Goal: Task Accomplishment & Management: Complete application form

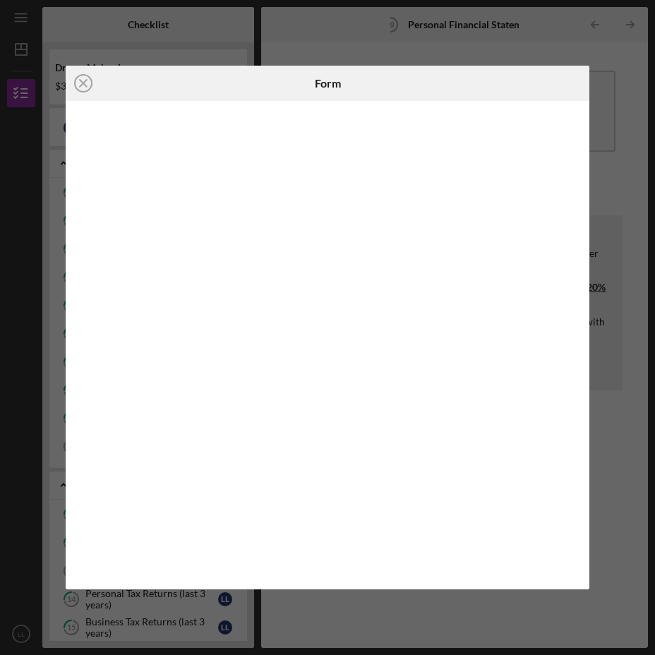
scroll to position [207, 0]
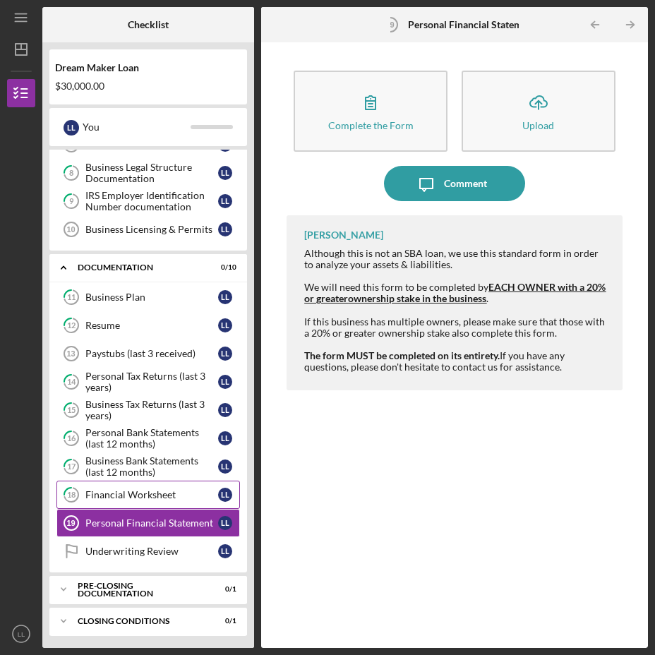
scroll to position [219, 0]
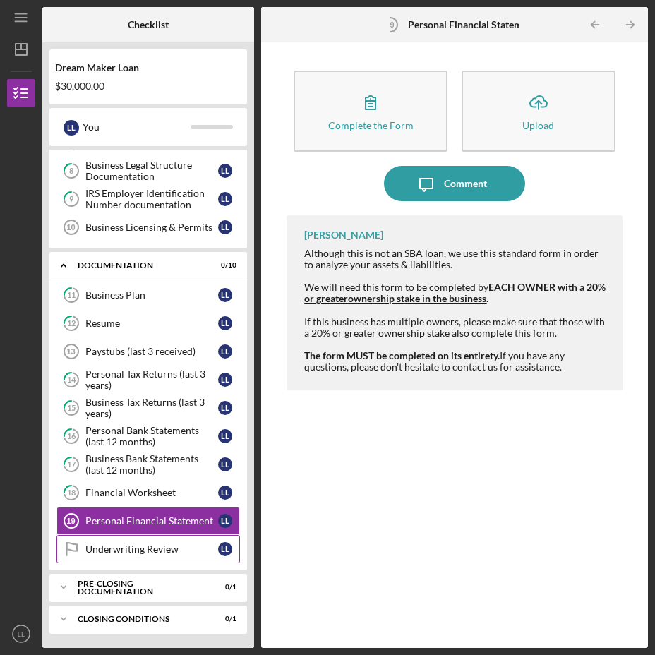
click at [134, 543] on div "Underwriting Review" at bounding box center [151, 548] width 133 height 11
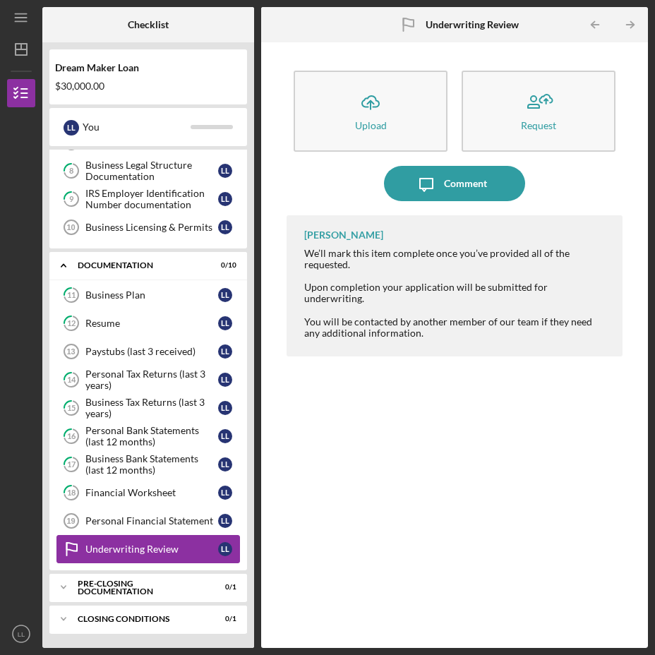
click at [135, 550] on div "Underwriting Review" at bounding box center [151, 548] width 133 height 11
click at [120, 582] on div "Icon/Expander Pre-Closing Documentation 0 / 1" at bounding box center [148, 587] width 198 height 28
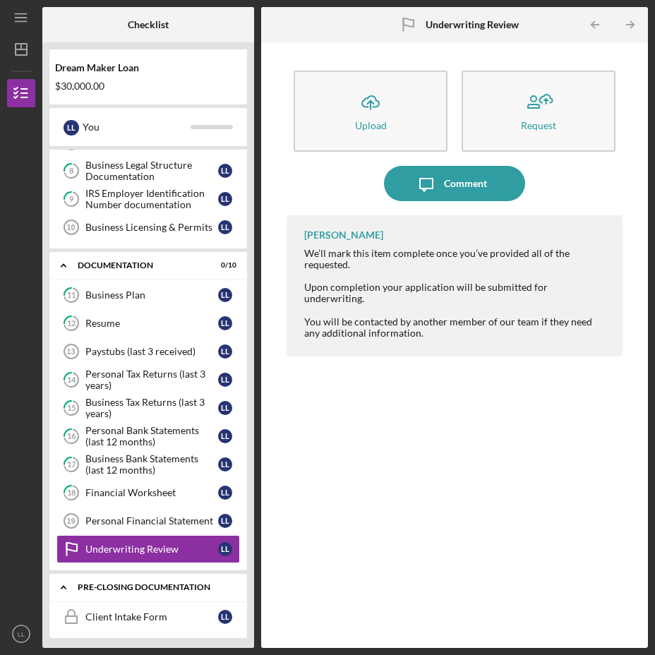
click at [120, 582] on div "Icon/Expander Pre-Closing Documentation 0 / 1" at bounding box center [148, 587] width 198 height 29
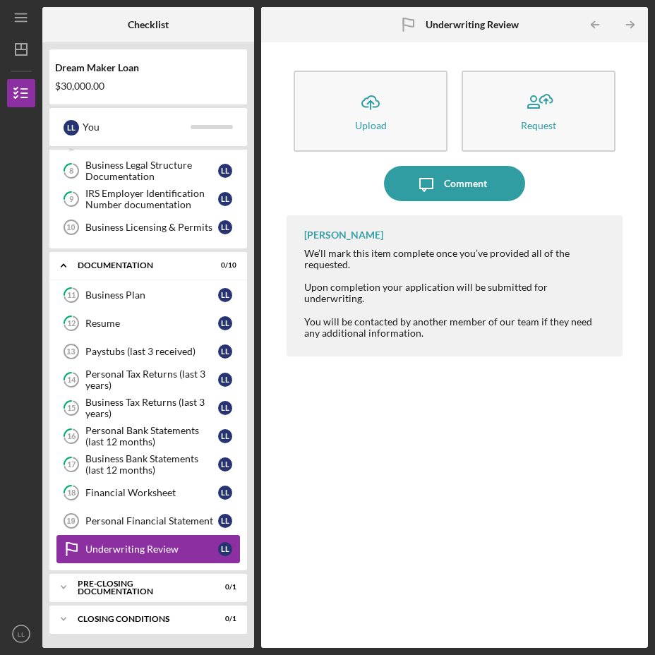
click at [126, 542] on link "Underwriting Review Underwriting Review L L" at bounding box center [147, 549] width 183 height 28
click at [132, 512] on link "Personal Financial Statement 19 Personal Financial Statement L L" at bounding box center [147, 521] width 183 height 28
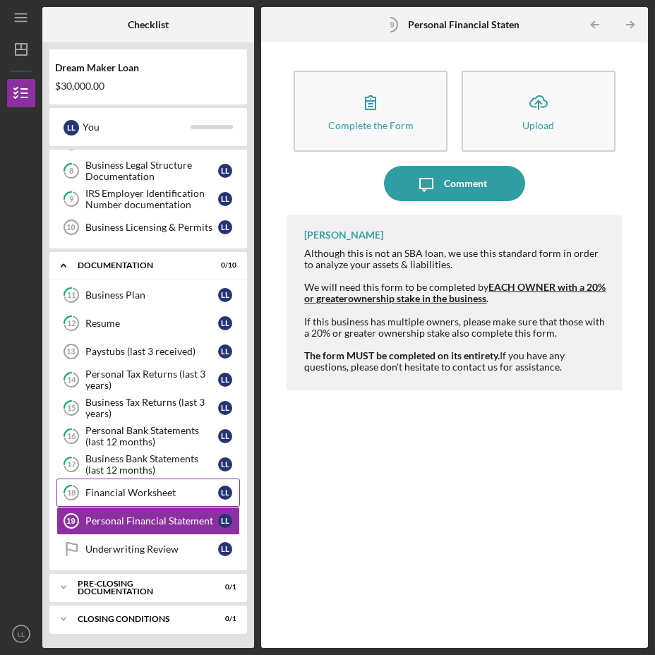
click at [131, 489] on div "Financial Worksheet" at bounding box center [151, 492] width 133 height 11
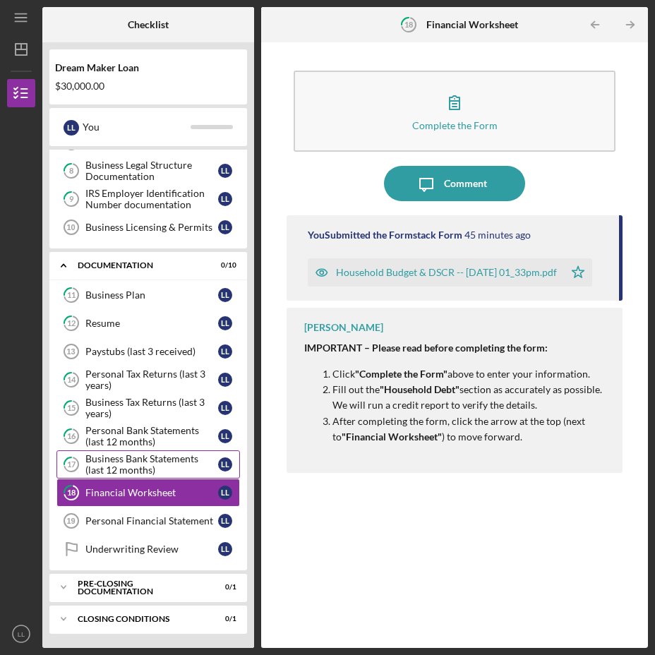
click at [126, 464] on div "Business Bank Statements (last 12 months)" at bounding box center [151, 464] width 133 height 23
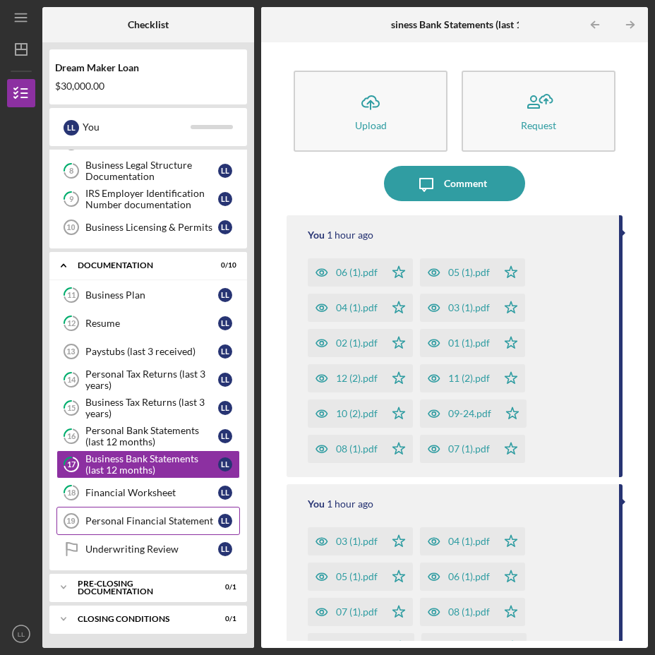
click at [130, 521] on div "Personal Financial Statement" at bounding box center [151, 520] width 133 height 11
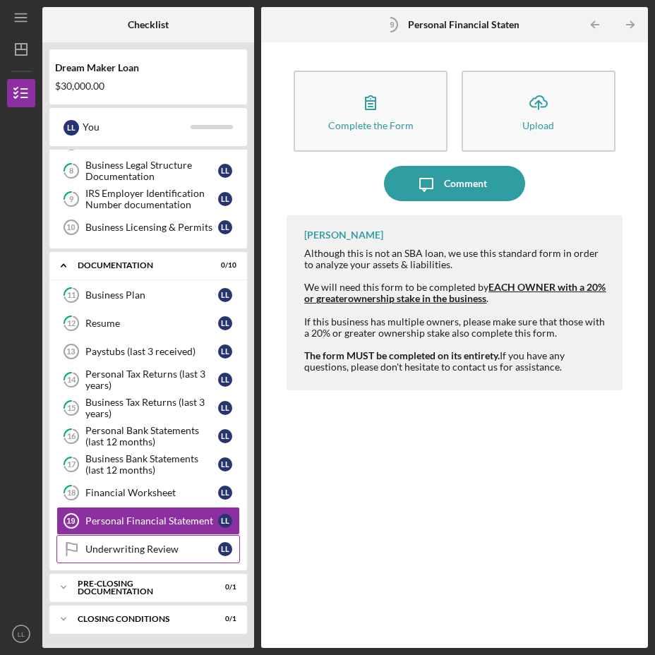
click at [145, 551] on div "Underwriting Review" at bounding box center [151, 548] width 133 height 11
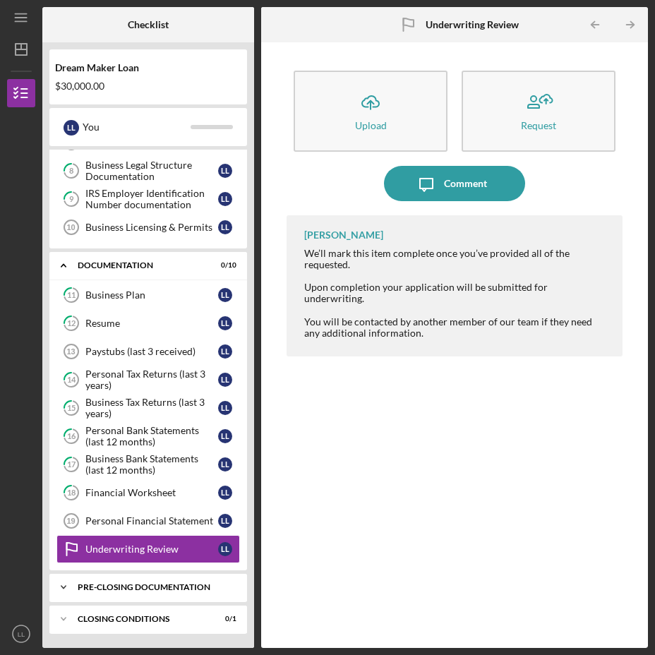
click at [111, 584] on div "Pre-Closing Documentation" at bounding box center [154, 587] width 152 height 8
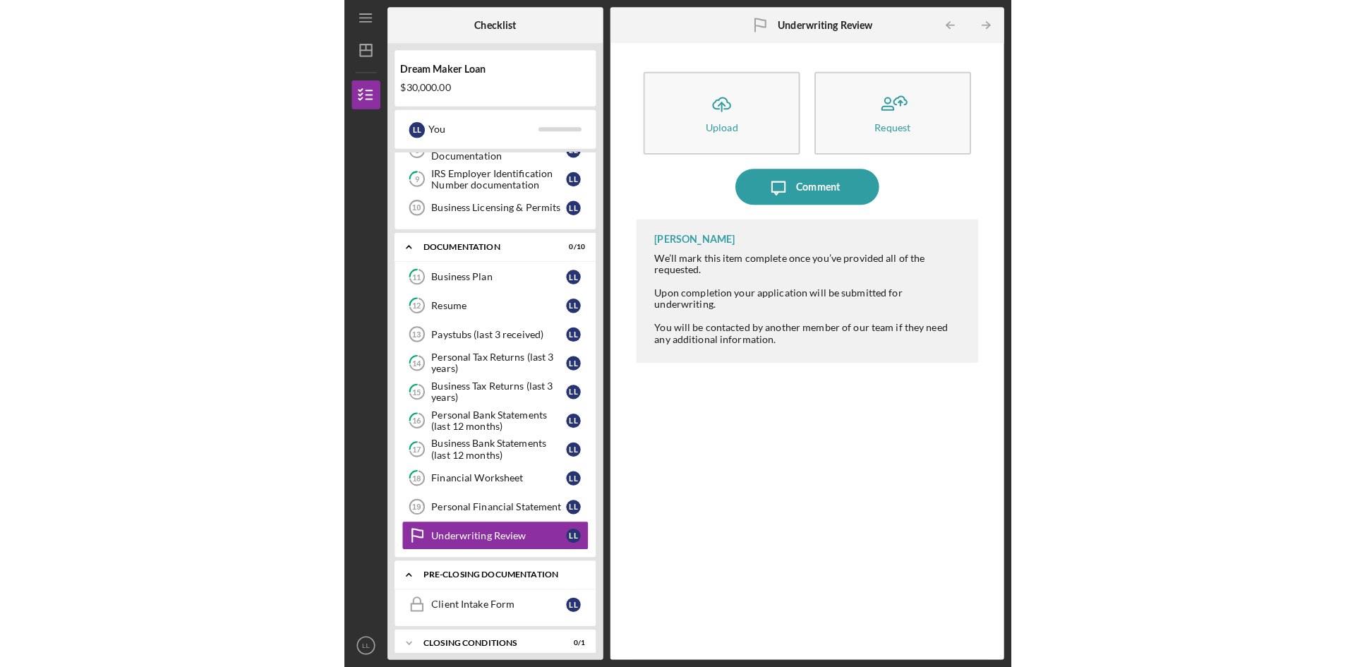
scroll to position [255, 0]
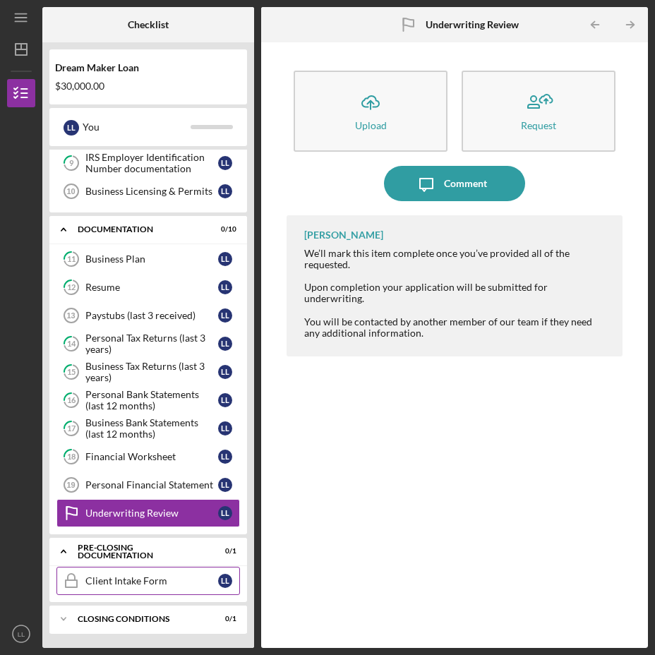
click at [131, 585] on div "Client Intake Form" at bounding box center [151, 580] width 133 height 11
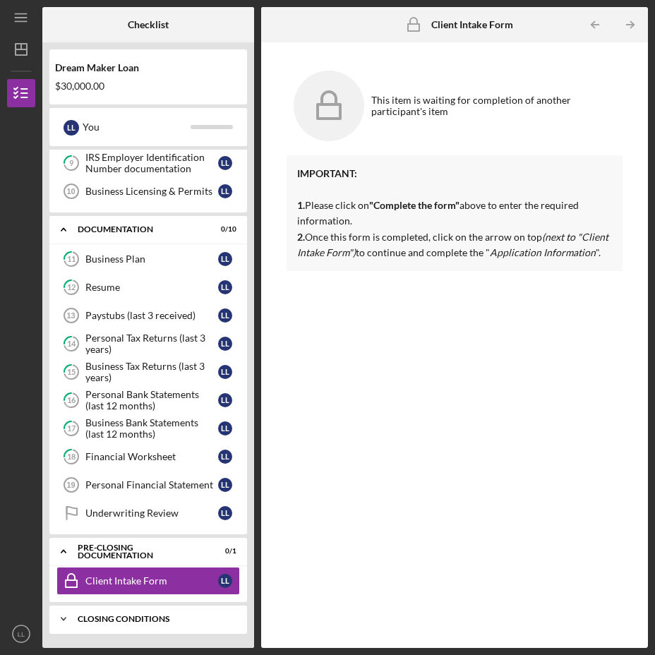
click at [121, 617] on div "Closing Conditions" at bounding box center [154, 619] width 152 height 8
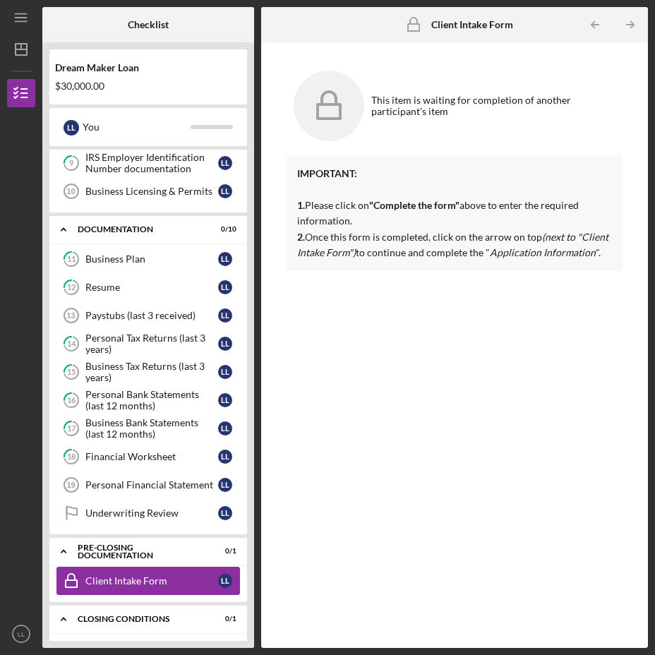
click at [127, 591] on link "Client Intake Form Client Intake Form L L" at bounding box center [147, 581] width 183 height 28
click at [118, 615] on div "Closing Conditions" at bounding box center [154, 619] width 152 height 8
click at [125, 584] on div "Client Intake Form" at bounding box center [151, 580] width 133 height 11
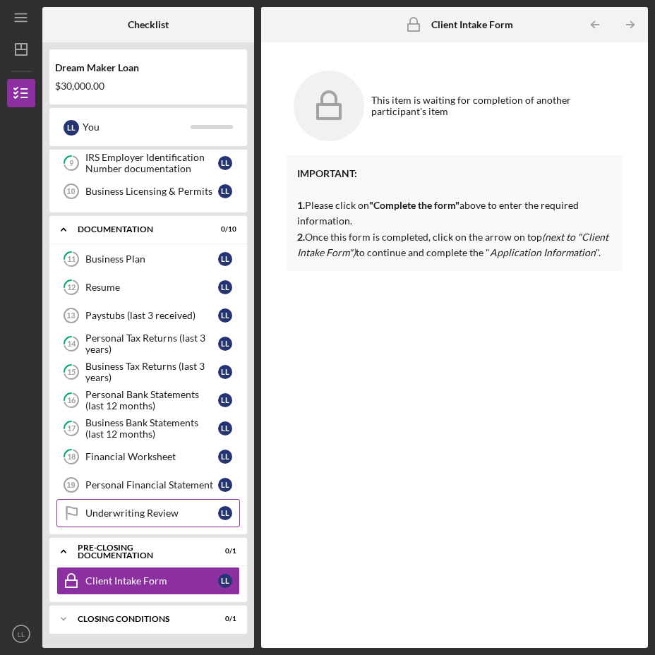
click at [129, 517] on div "Underwriting Review" at bounding box center [151, 512] width 133 height 11
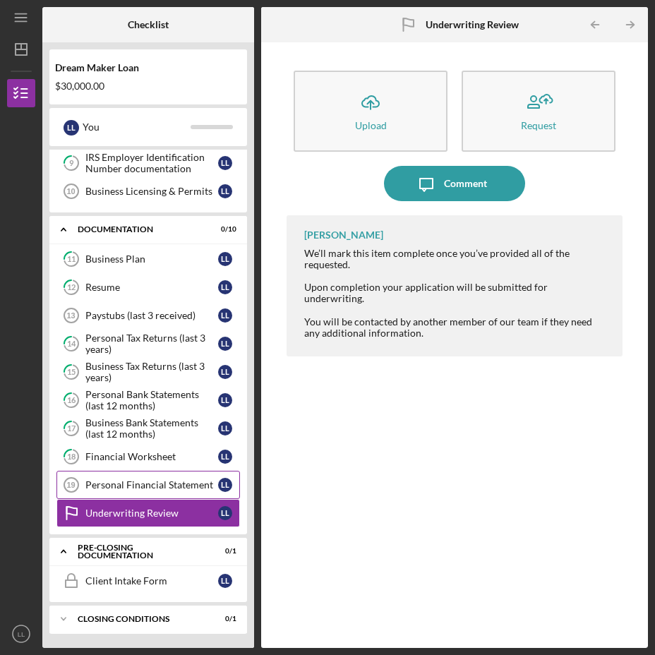
click at [104, 487] on div "Personal Financial Statement" at bounding box center [151, 484] width 133 height 11
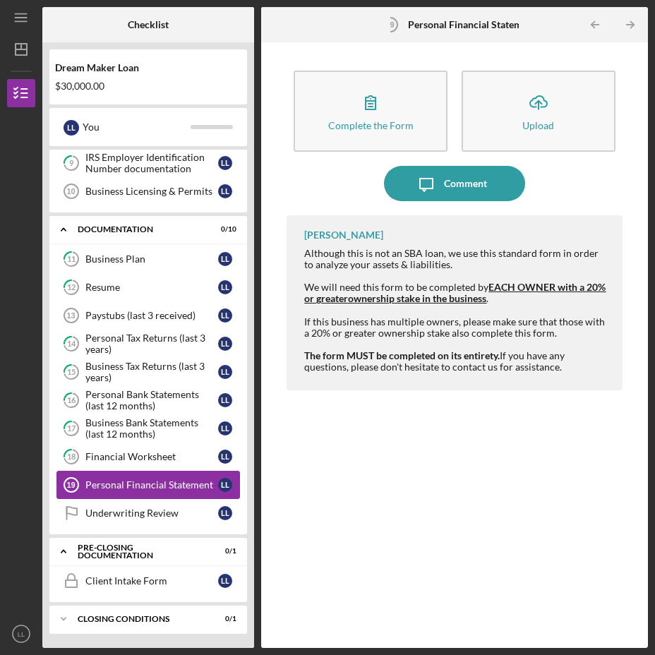
click at [104, 487] on div "Personal Financial Statement" at bounding box center [151, 484] width 133 height 11
click at [530, 461] on div "[PERSON_NAME] Although this is not an SBA loan, we use this standard form in or…" at bounding box center [453, 420] width 335 height 411
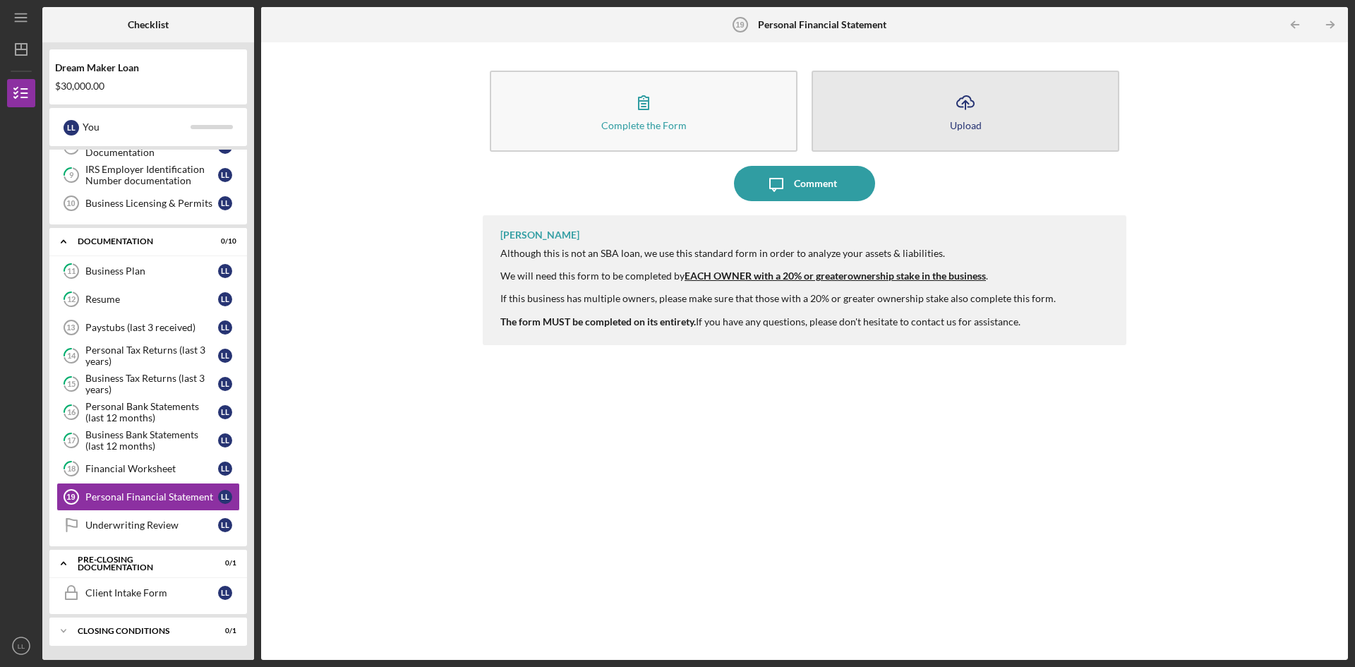
scroll to position [243, 0]
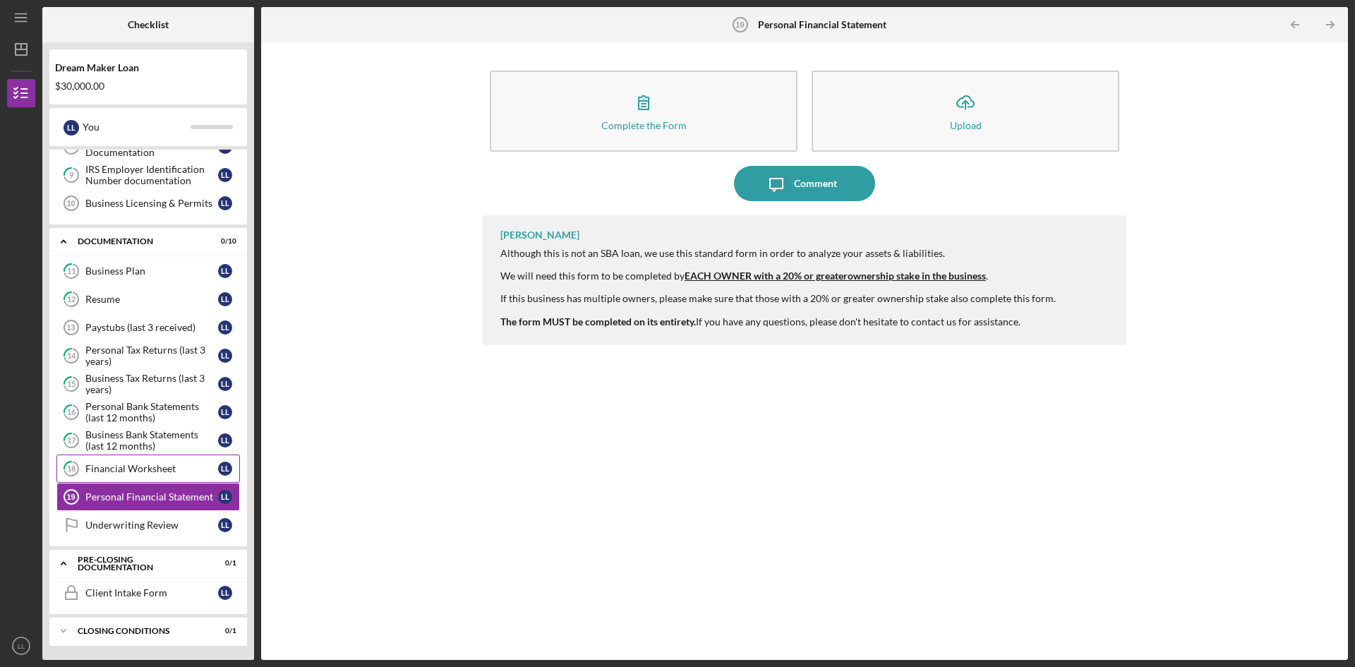
click at [126, 464] on div "Financial Worksheet" at bounding box center [151, 468] width 133 height 11
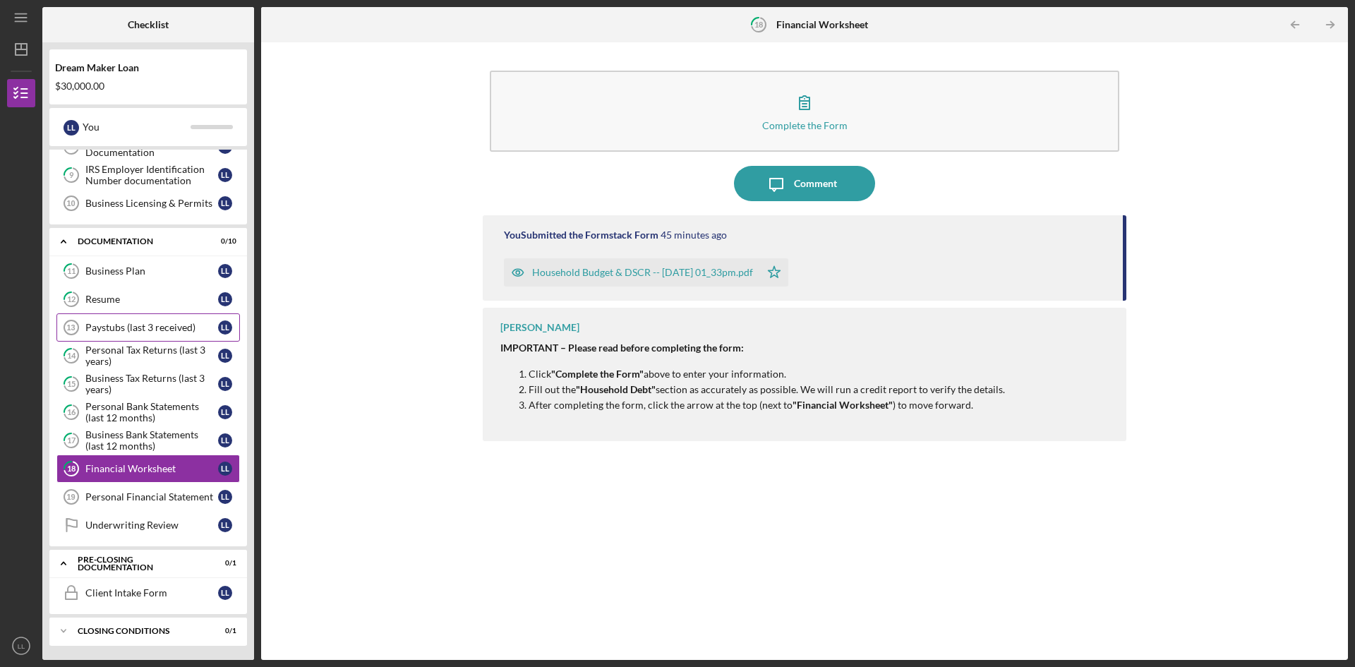
click at [127, 321] on link "Paystubs (last 3 received) 13 Paystubs (last 3 received) L L" at bounding box center [147, 327] width 183 height 28
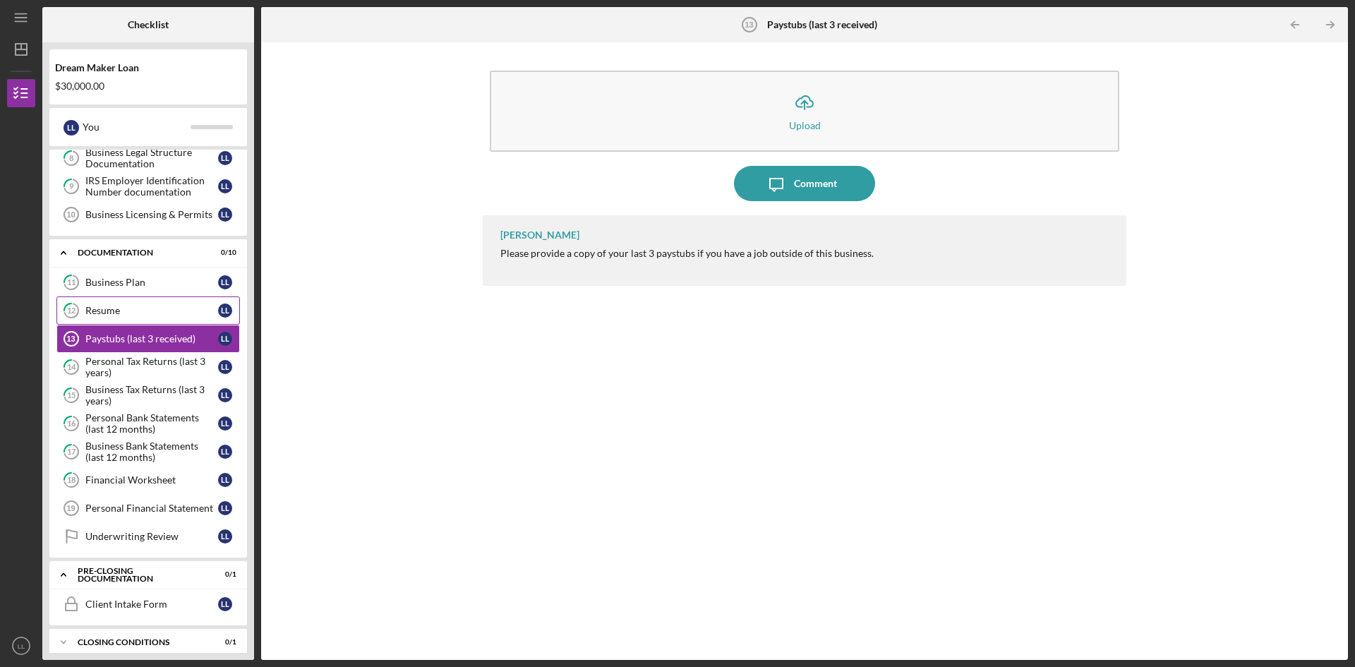
scroll to position [243, 0]
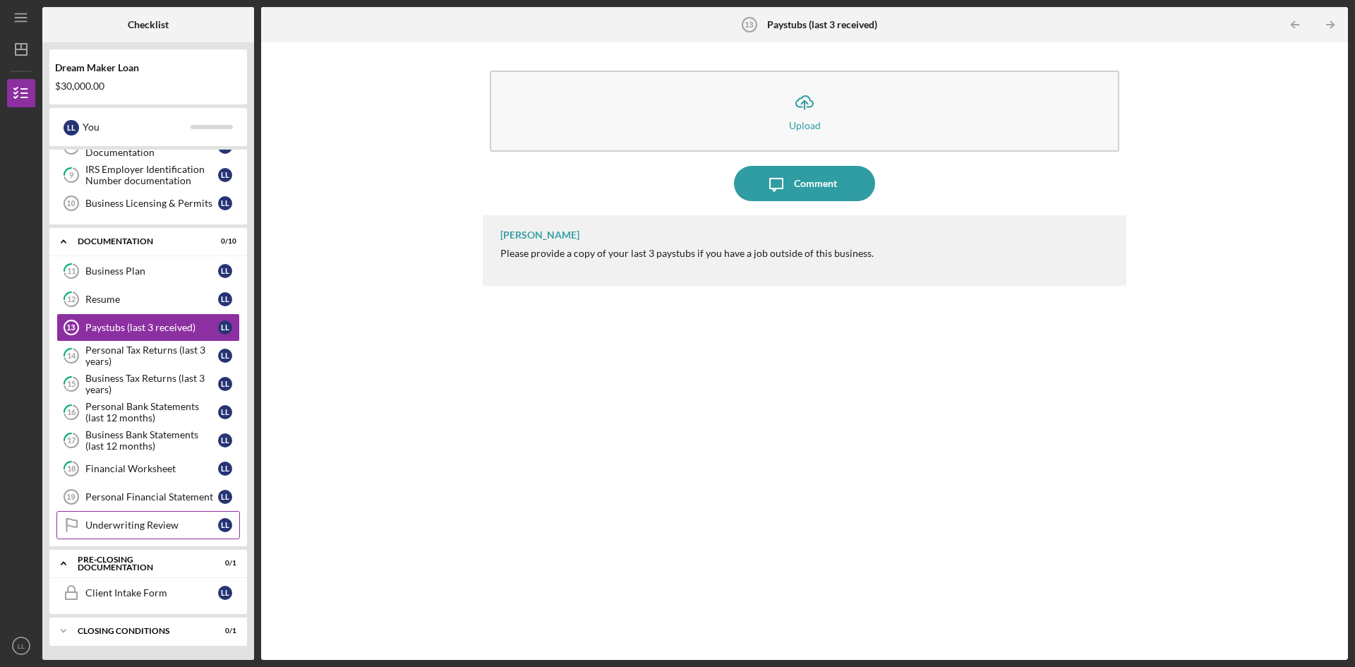
click at [109, 528] on div "Underwriting Review" at bounding box center [151, 524] width 133 height 11
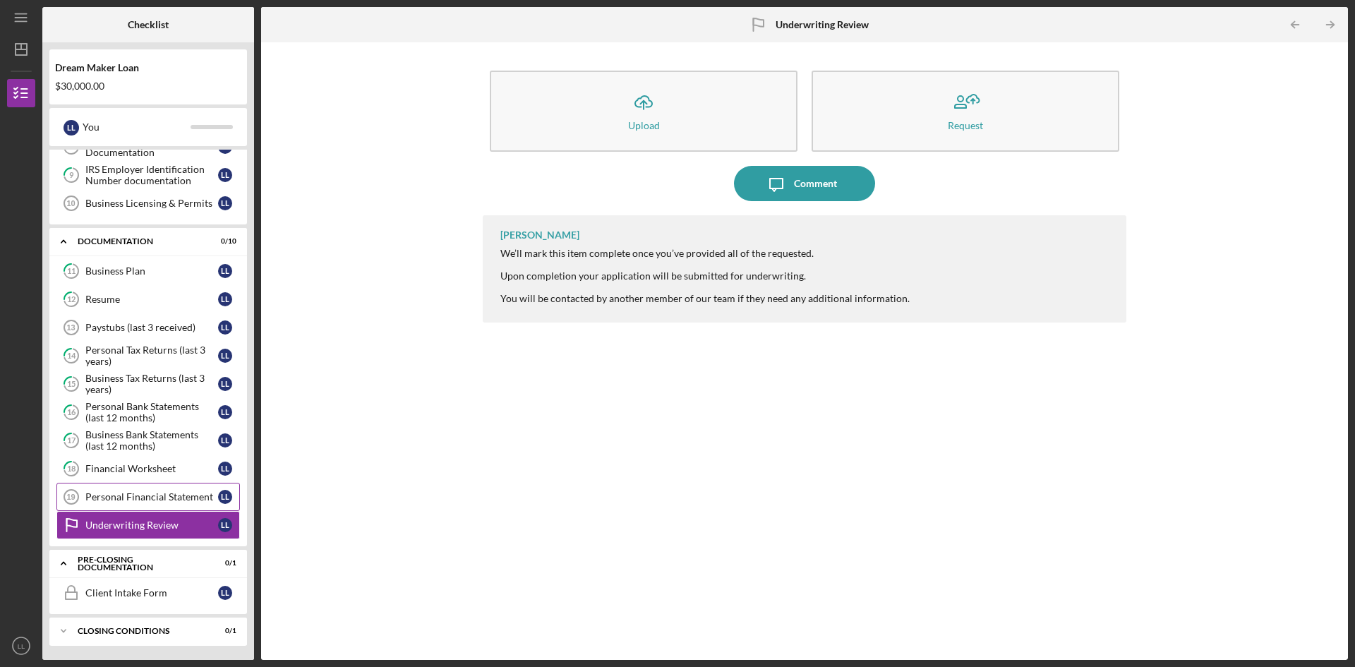
click at [114, 499] on div "Personal Financial Statement" at bounding box center [151, 496] width 133 height 11
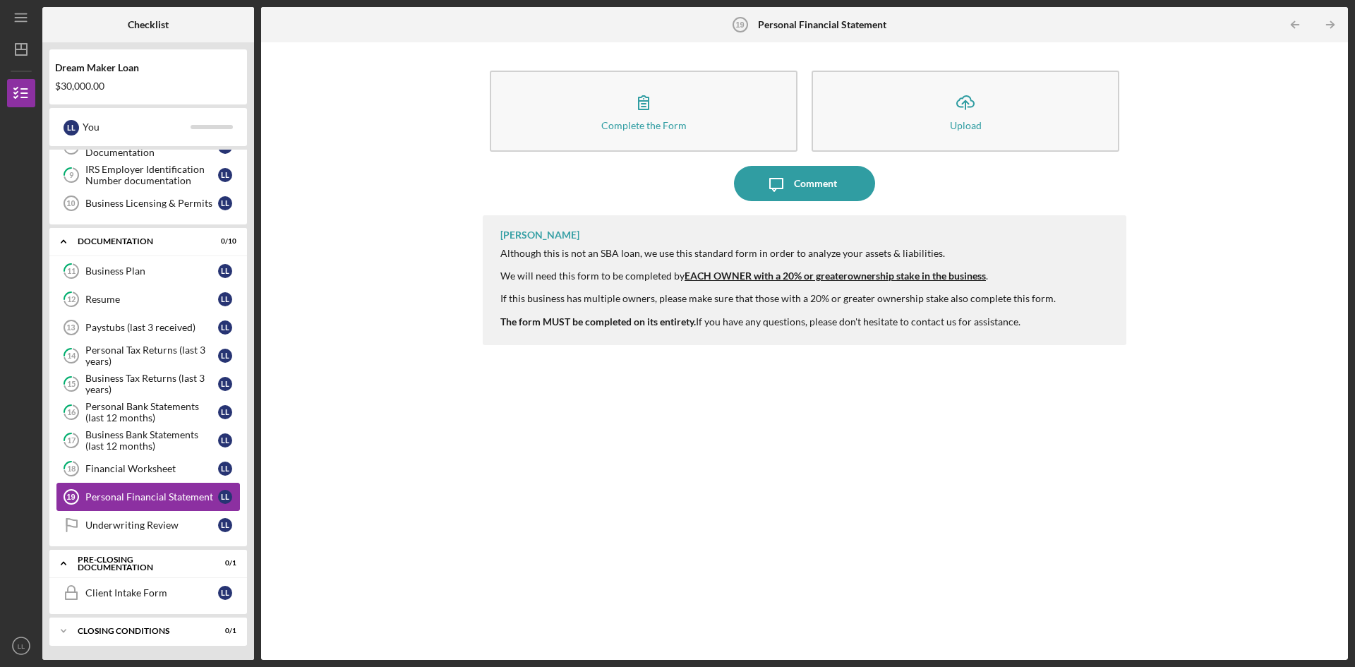
click at [114, 495] on div "Personal Financial Statement" at bounding box center [151, 496] width 133 height 11
click at [114, 469] on div "Financial Worksheet" at bounding box center [151, 468] width 133 height 11
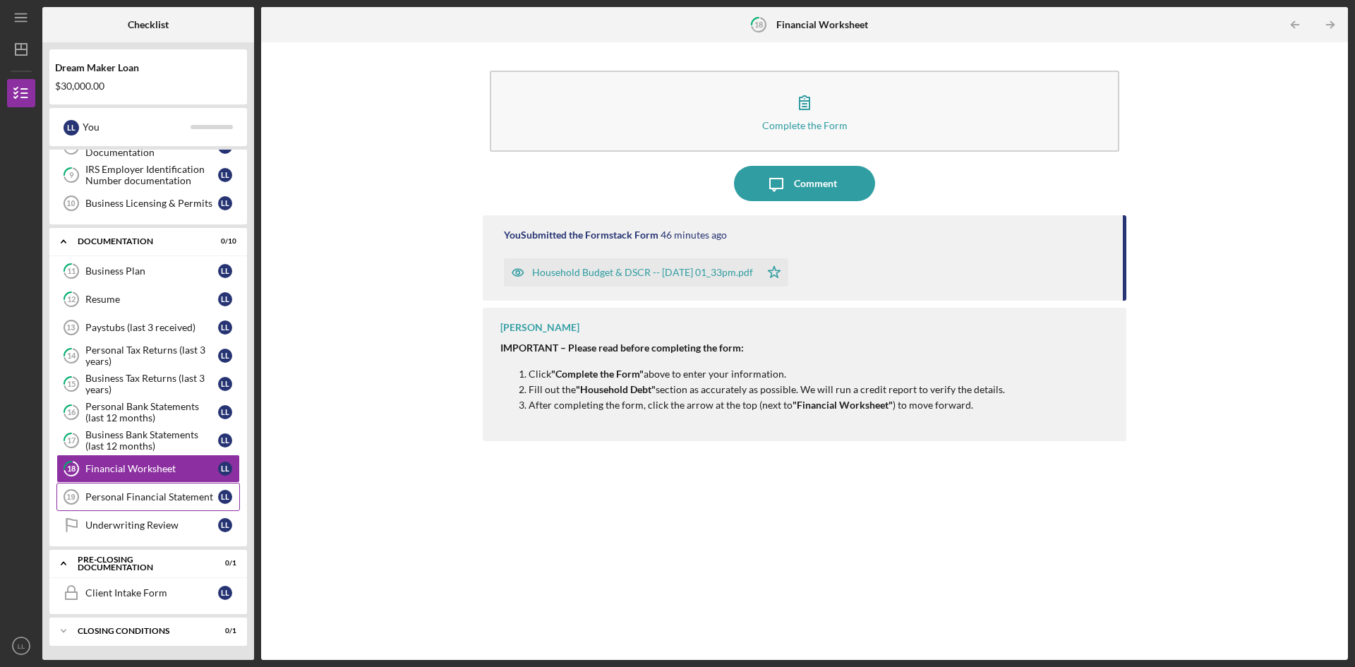
click at [111, 497] on div "Personal Financial Statement" at bounding box center [151, 496] width 133 height 11
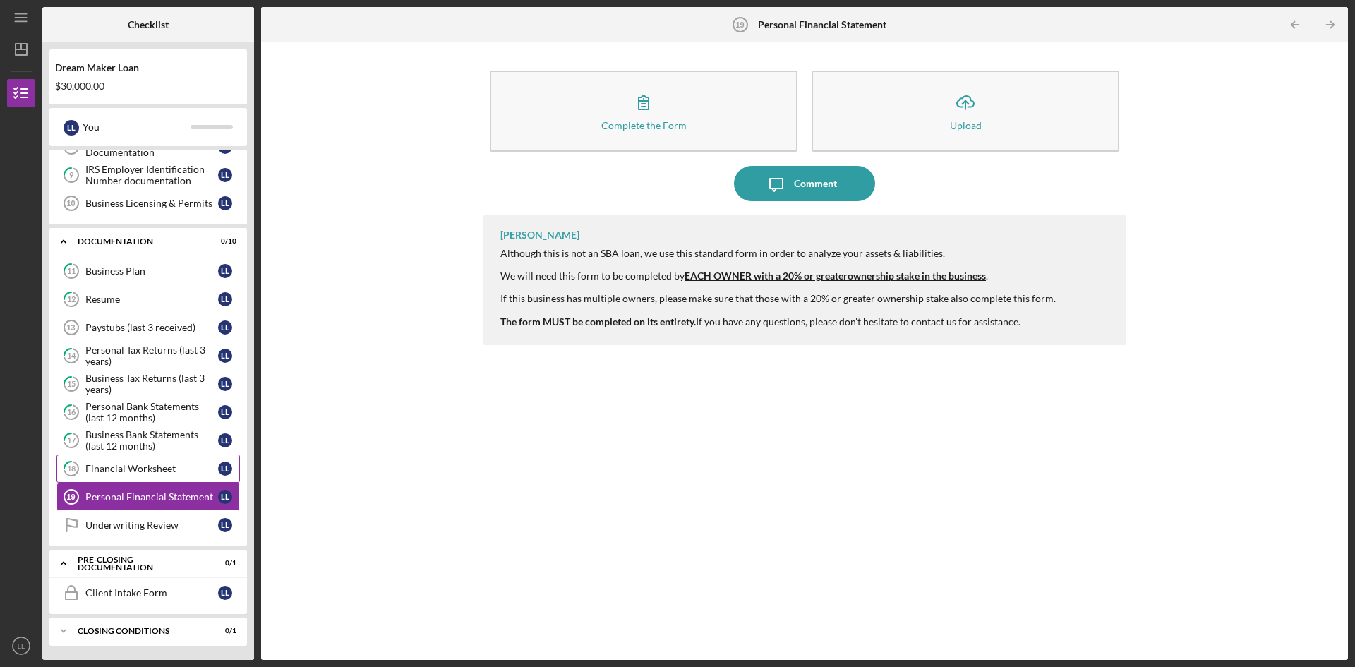
click at [116, 472] on div "Financial Worksheet" at bounding box center [151, 468] width 133 height 11
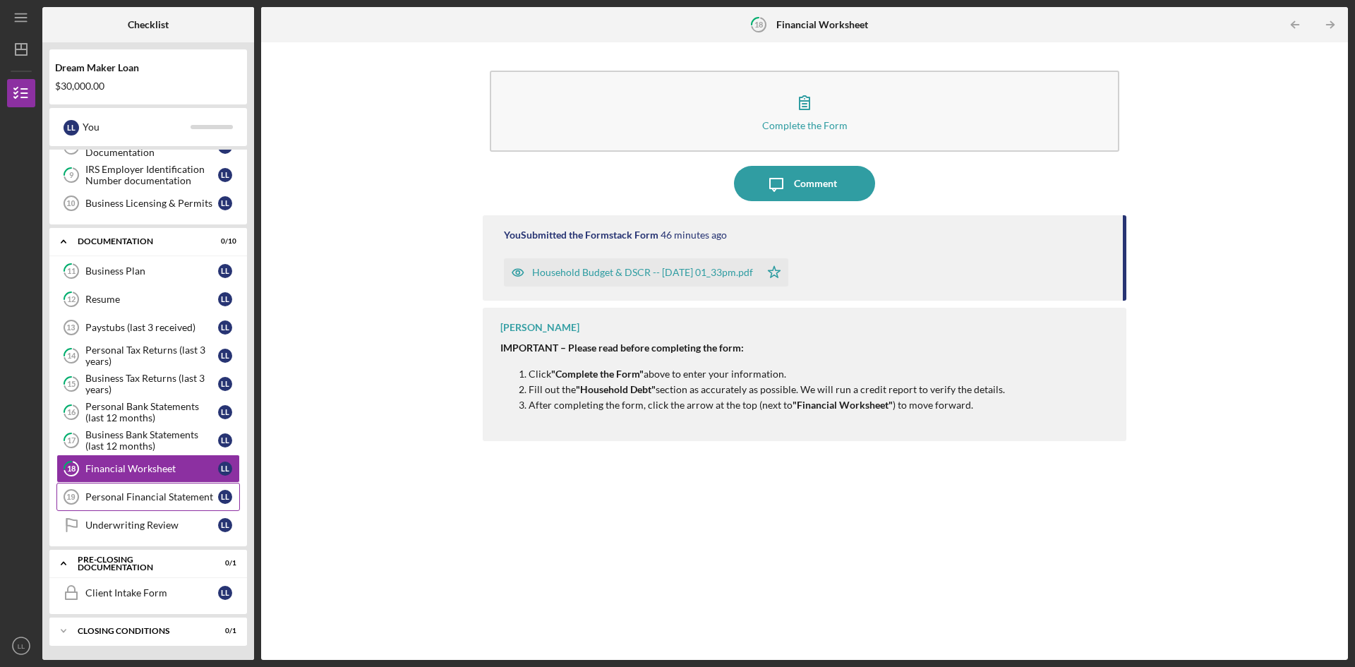
click at [114, 495] on div "Personal Financial Statement" at bounding box center [151, 496] width 133 height 11
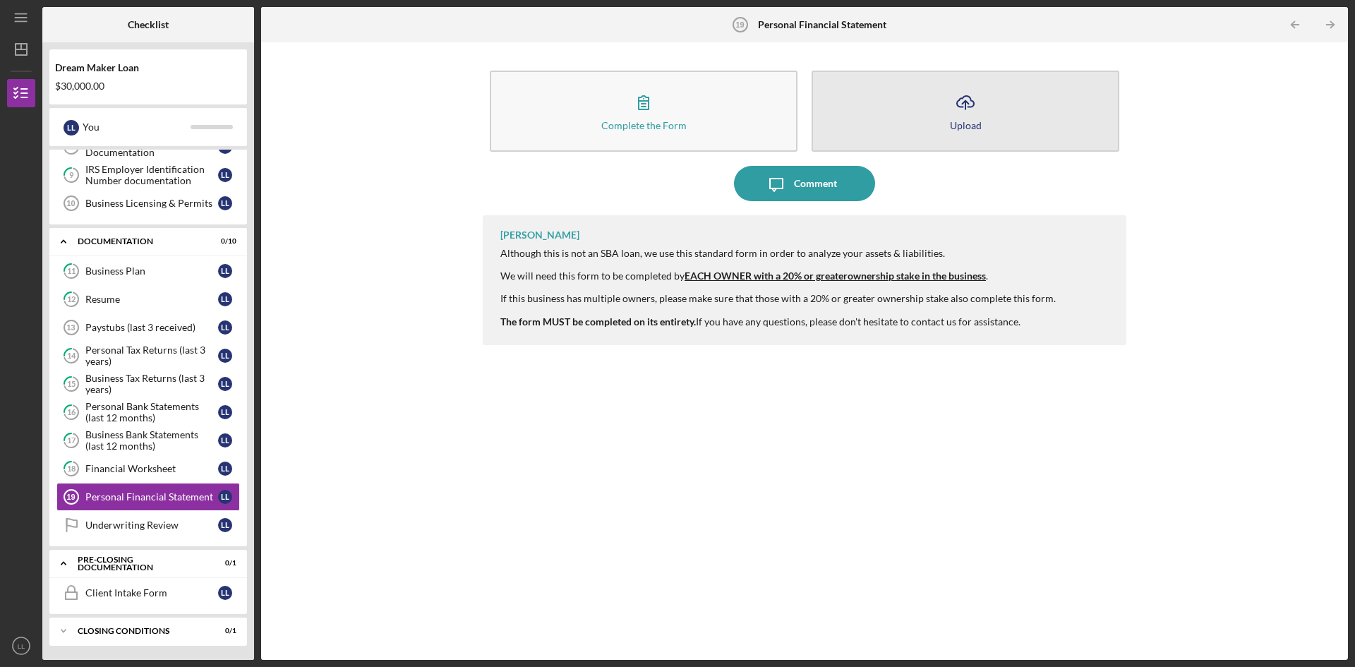
click at [654, 104] on icon "Icon/Upload" at bounding box center [965, 102] width 35 height 35
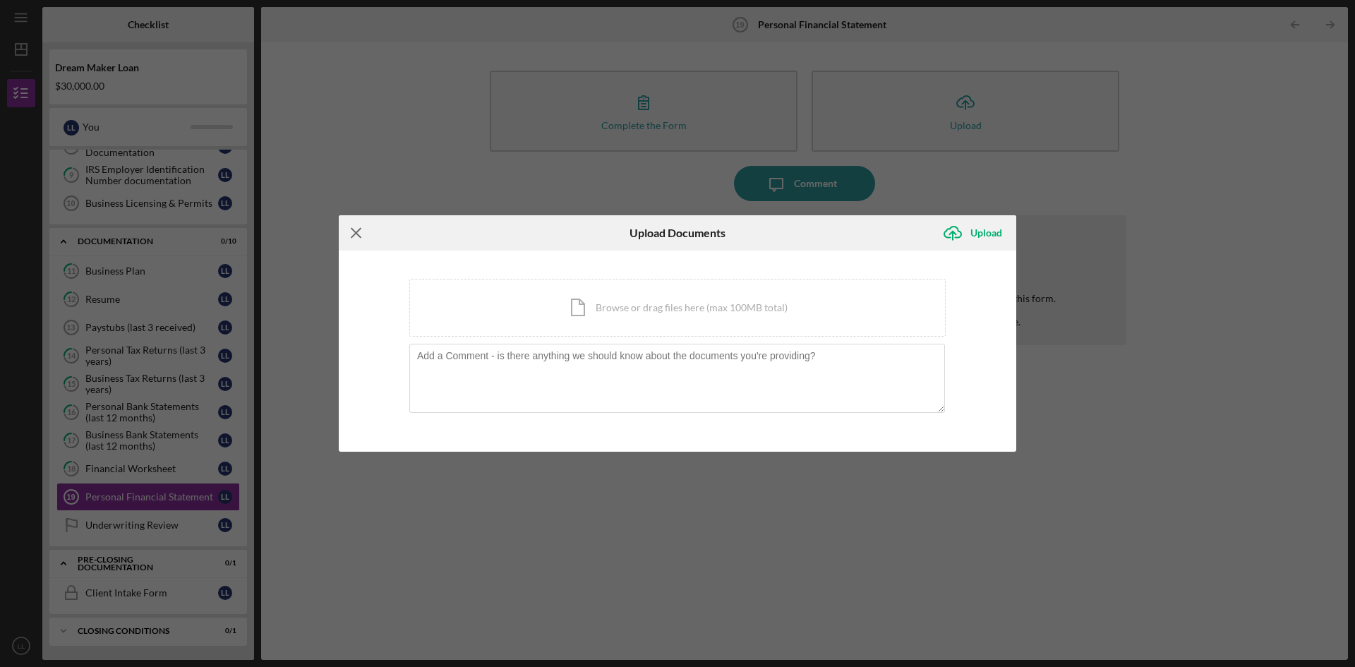
click at [358, 231] on line at bounding box center [355, 232] width 9 height 9
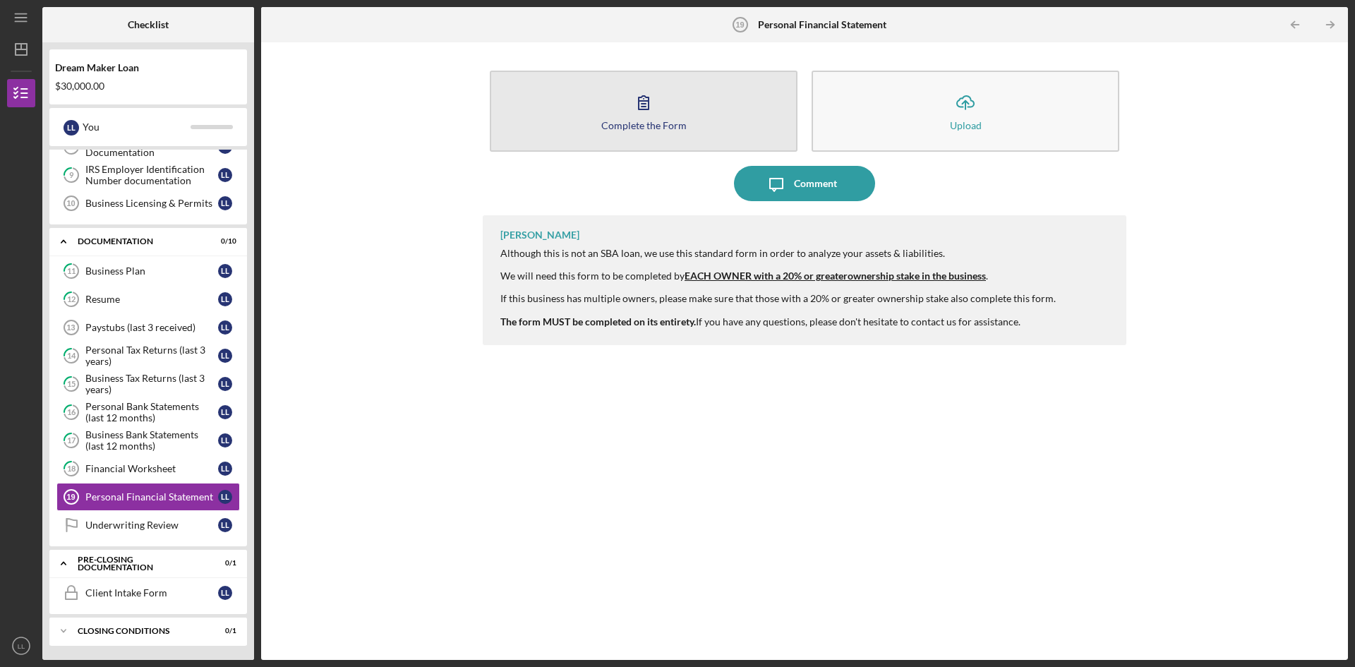
click at [640, 143] on button "Complete the Form Form" at bounding box center [644, 111] width 308 height 81
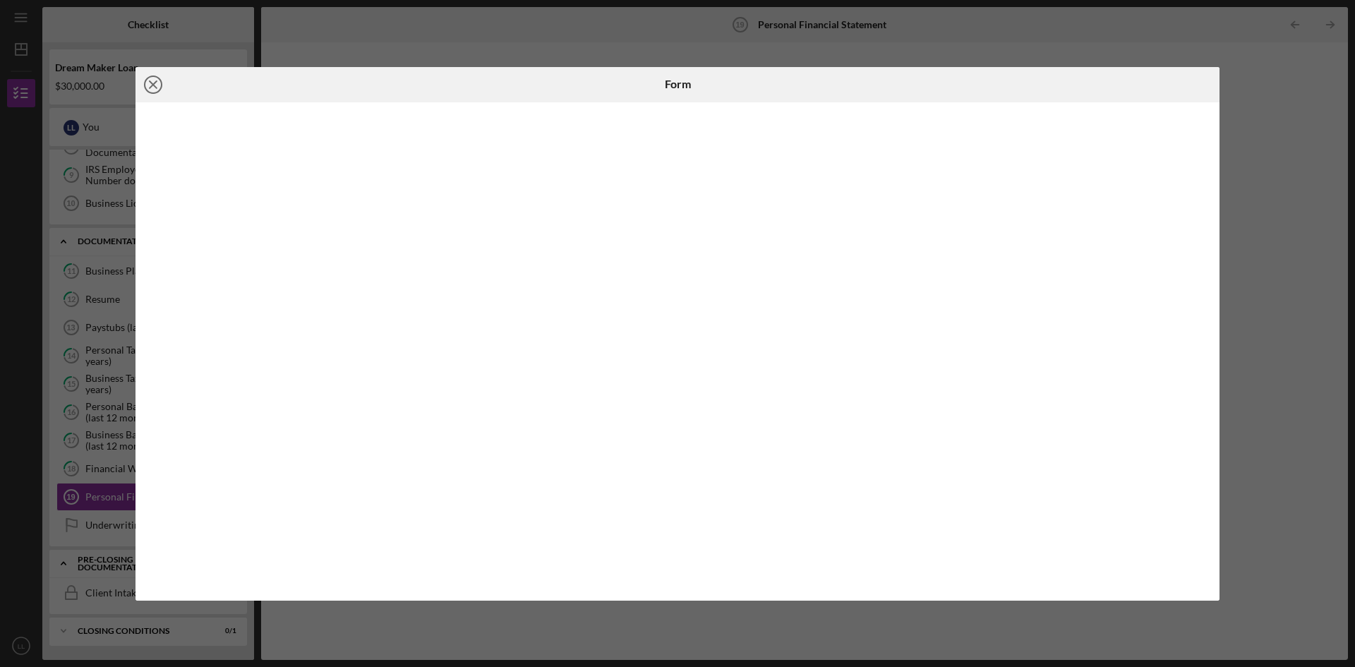
click at [156, 79] on icon "Icon/Close" at bounding box center [152, 84] width 35 height 35
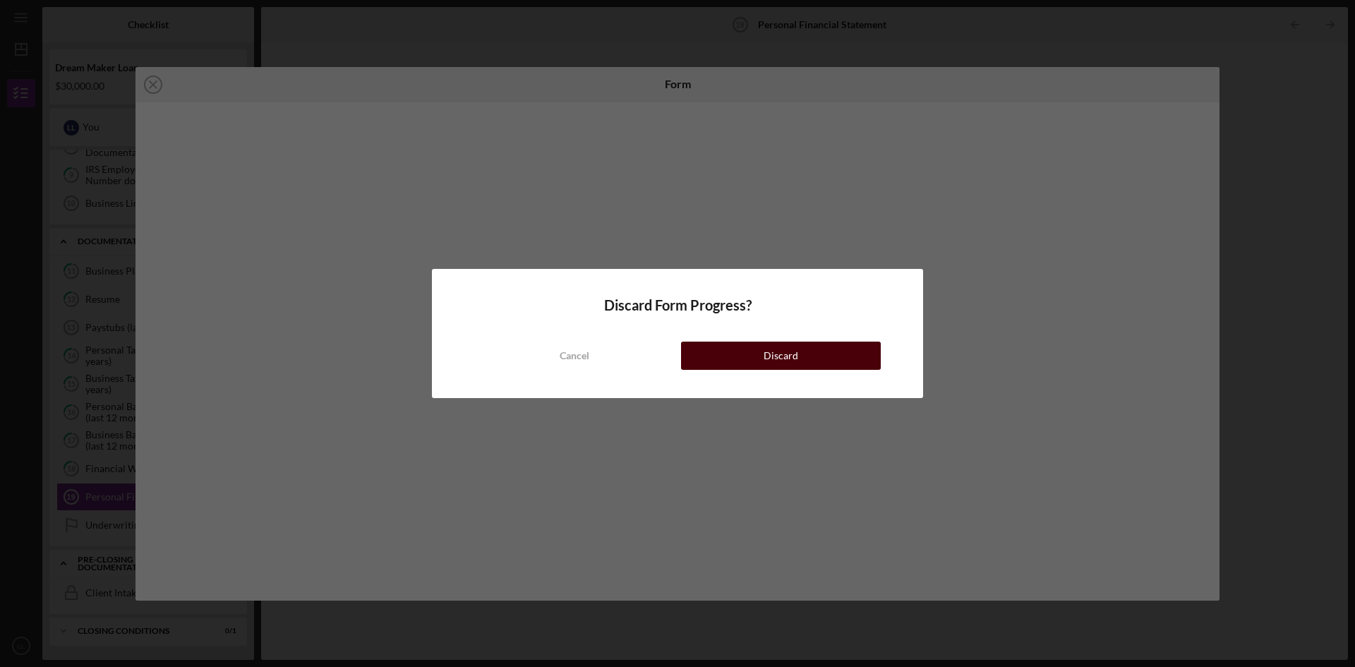
click at [654, 362] on div "Discard" at bounding box center [780, 356] width 35 height 28
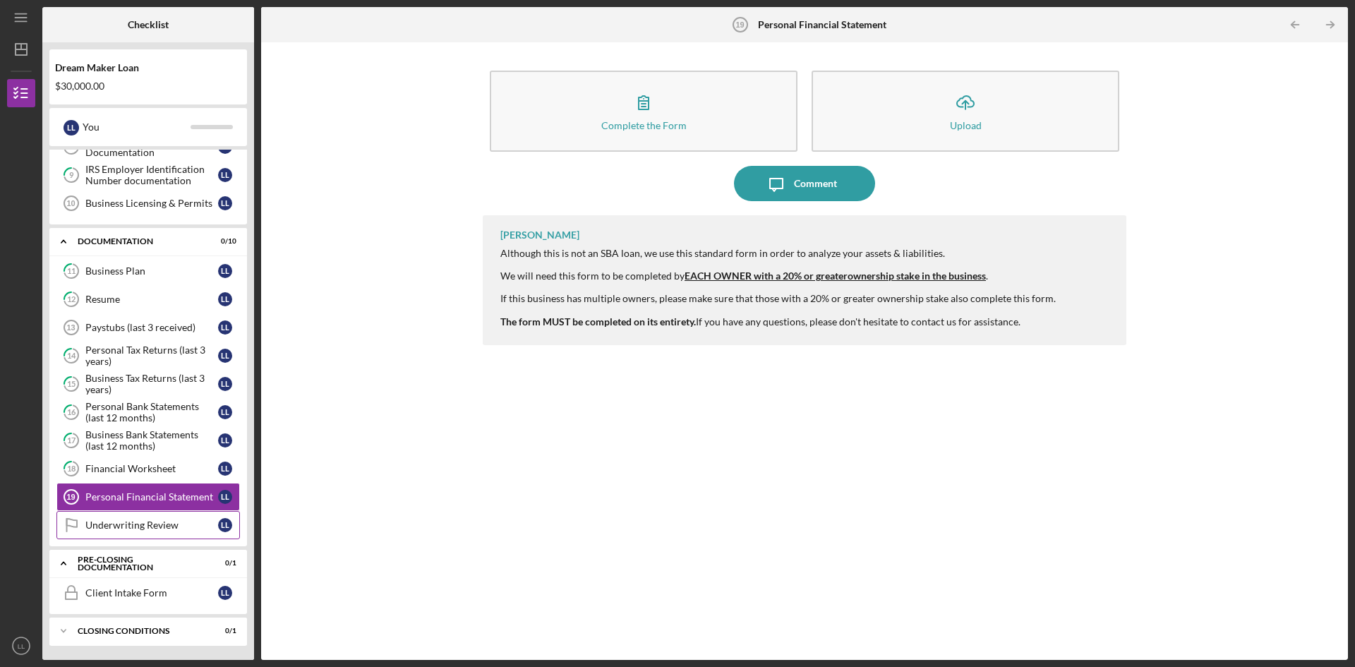
click at [115, 521] on div "Underwriting Review" at bounding box center [151, 524] width 133 height 11
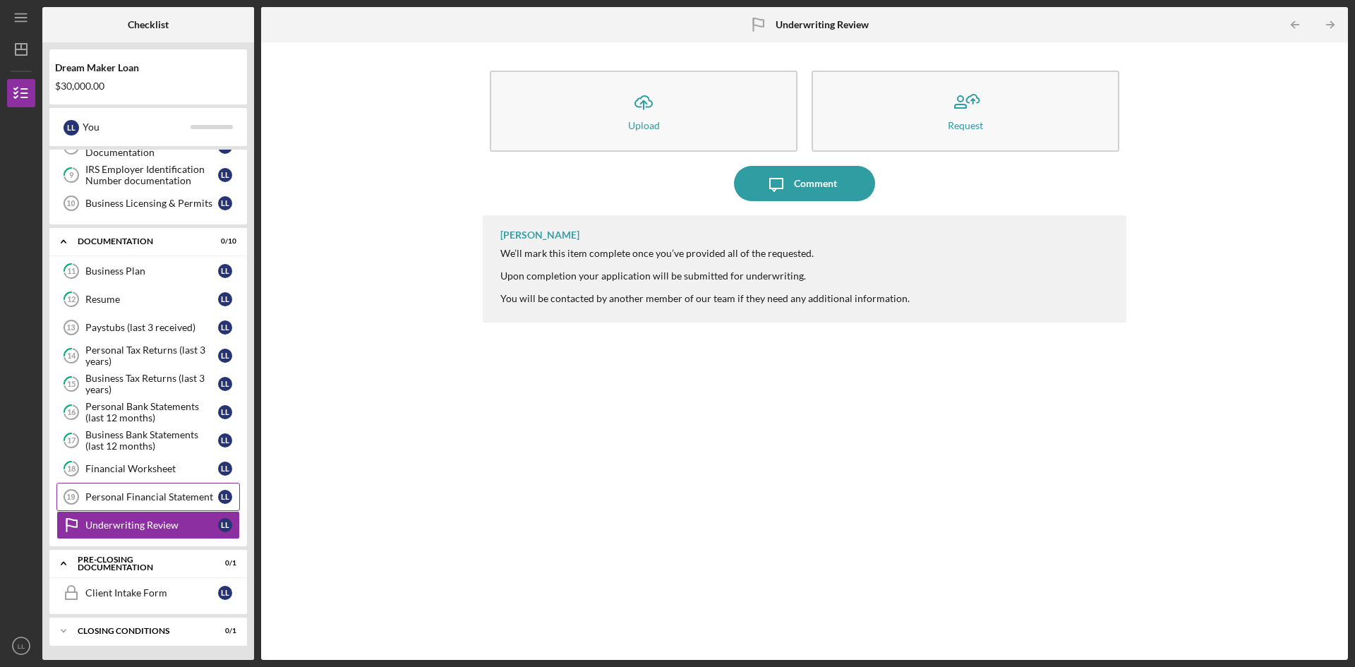
click at [114, 497] on div "Personal Financial Statement" at bounding box center [151, 496] width 133 height 11
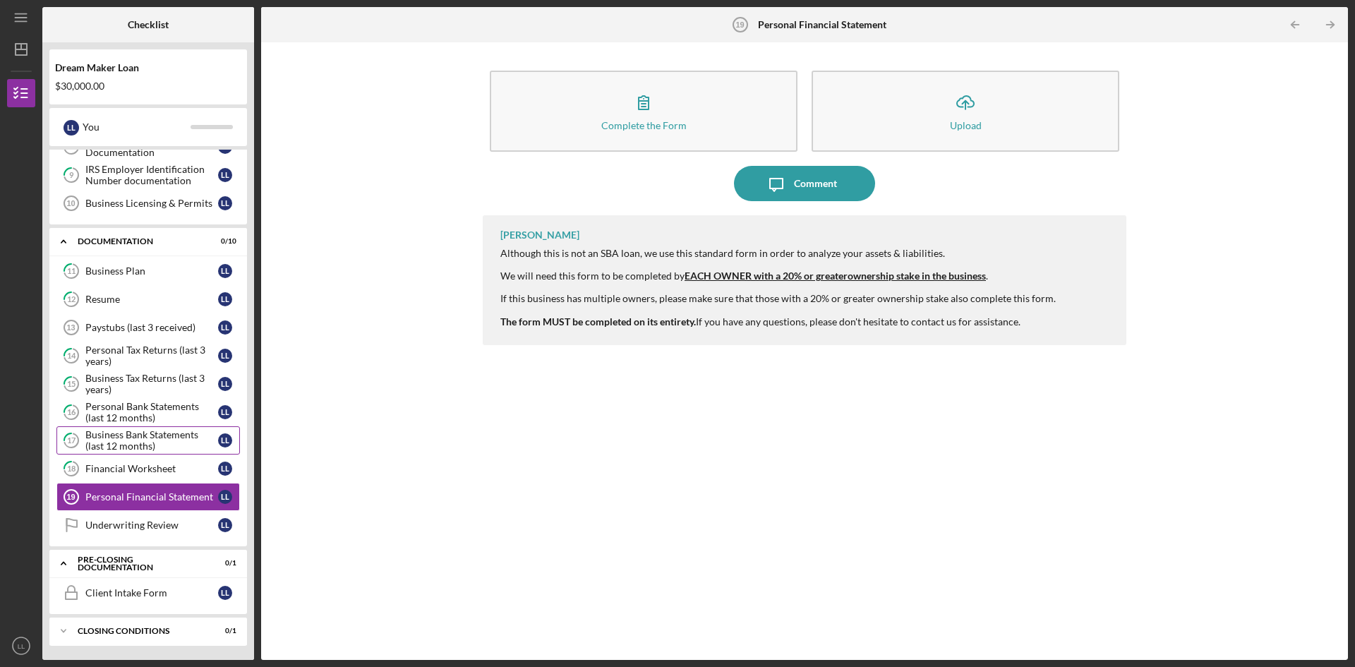
click at [126, 439] on div "Business Bank Statements (last 12 months)" at bounding box center [151, 440] width 133 height 23
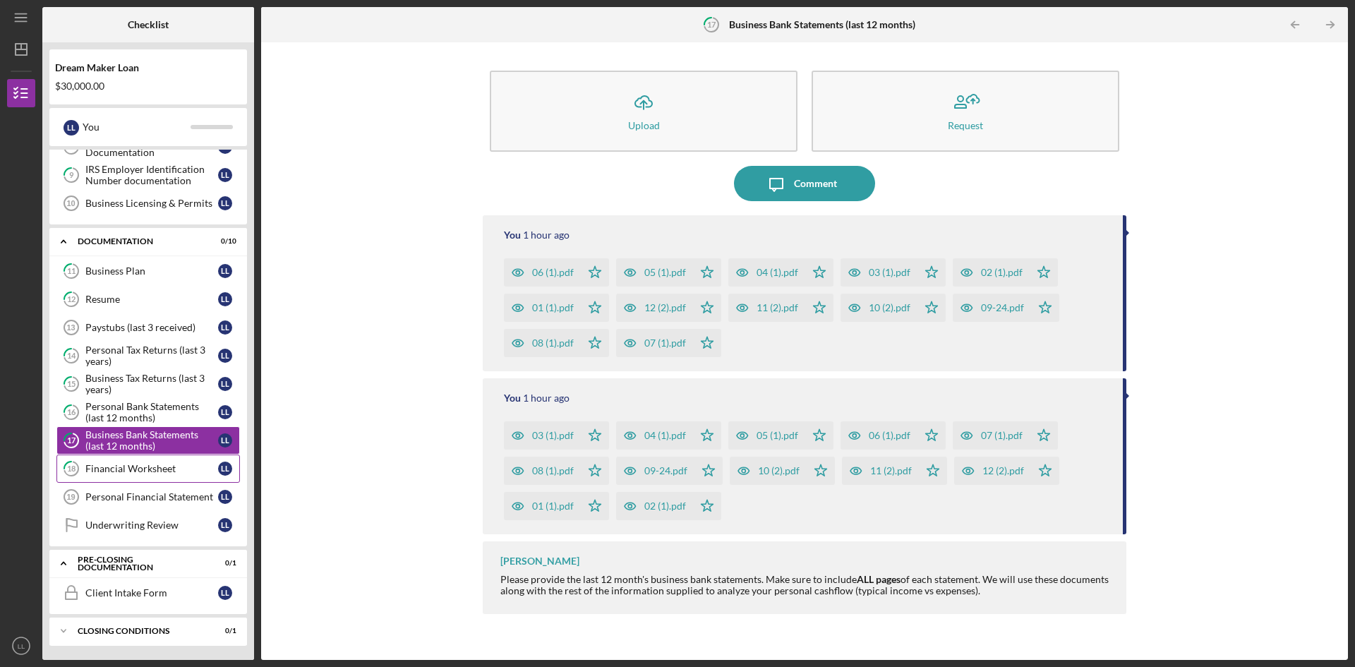
click at [114, 475] on link "18 Financial Worksheet L L" at bounding box center [147, 468] width 183 height 28
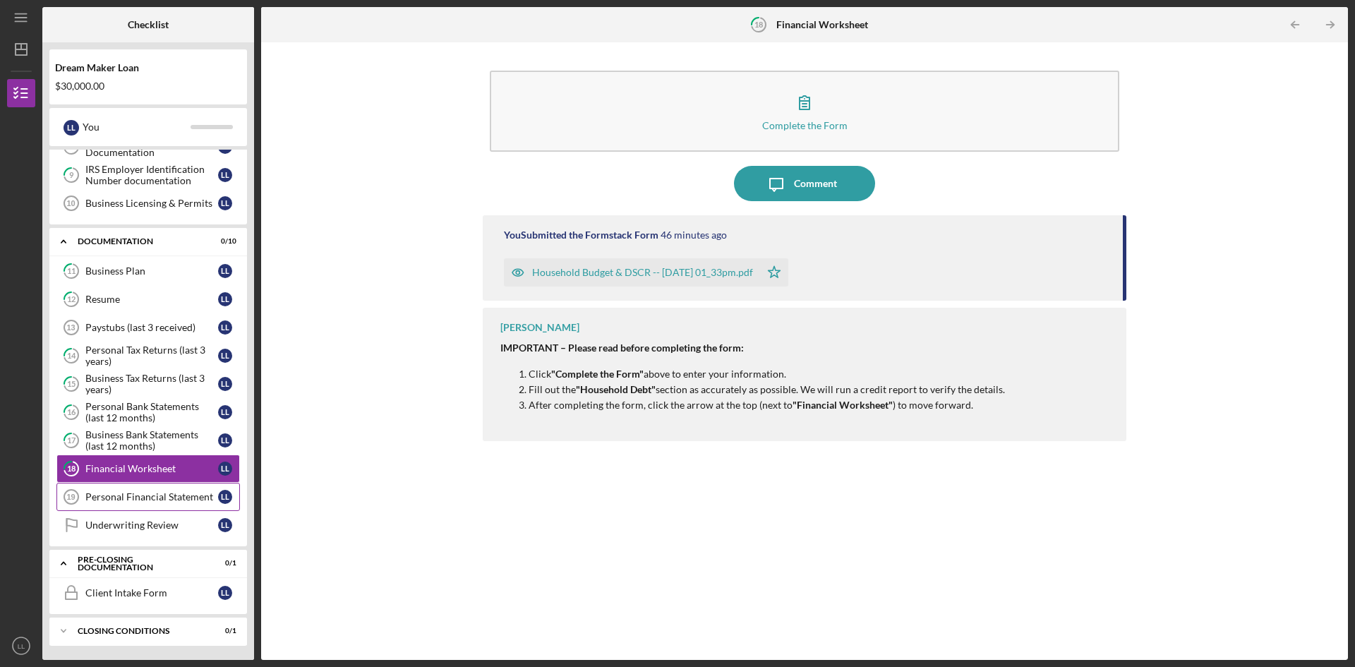
click at [114, 505] on link "Personal Financial Statement 19 Personal Financial Statement L L" at bounding box center [147, 497] width 183 height 28
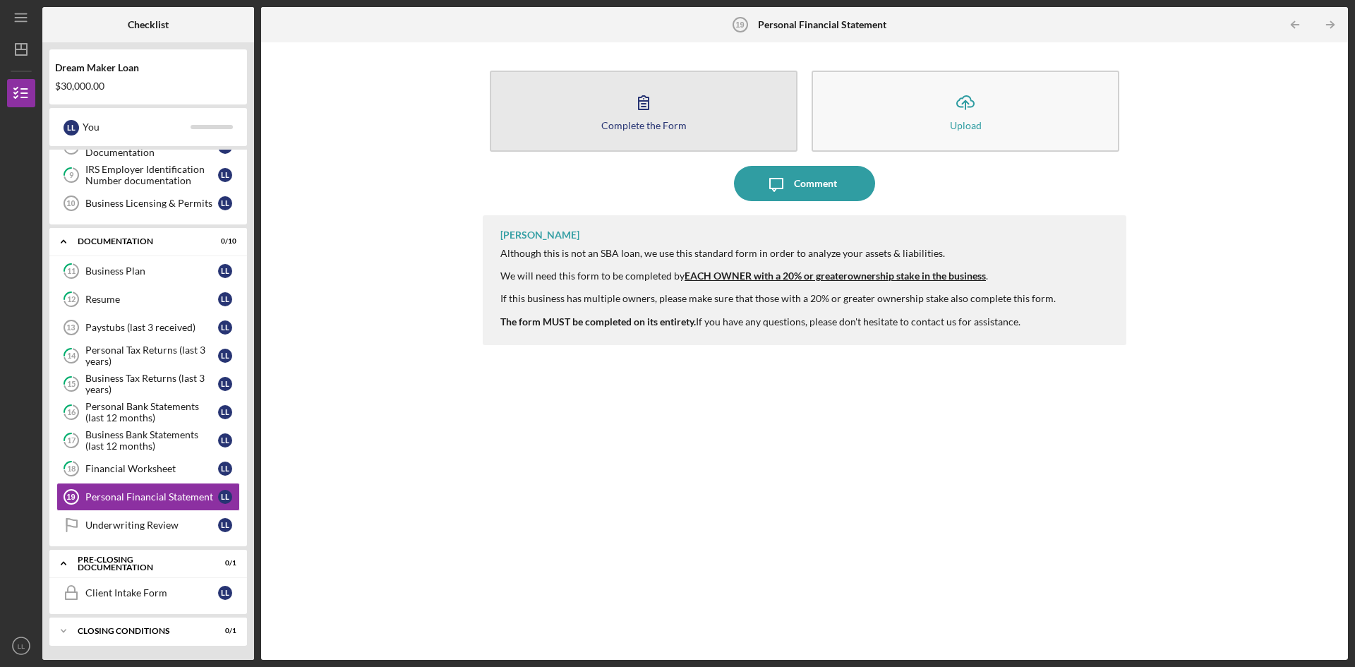
click at [652, 132] on button "Complete the Form Form" at bounding box center [644, 111] width 308 height 81
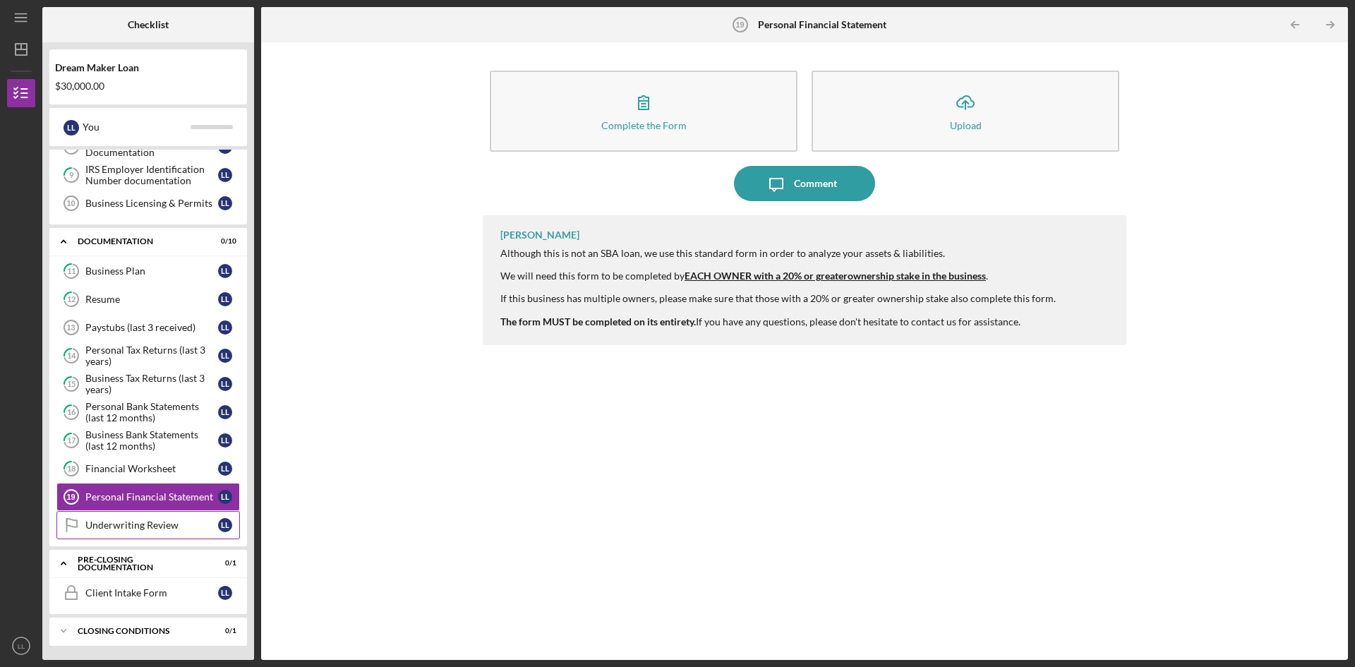
click at [110, 519] on div "Underwriting Review" at bounding box center [151, 524] width 133 height 11
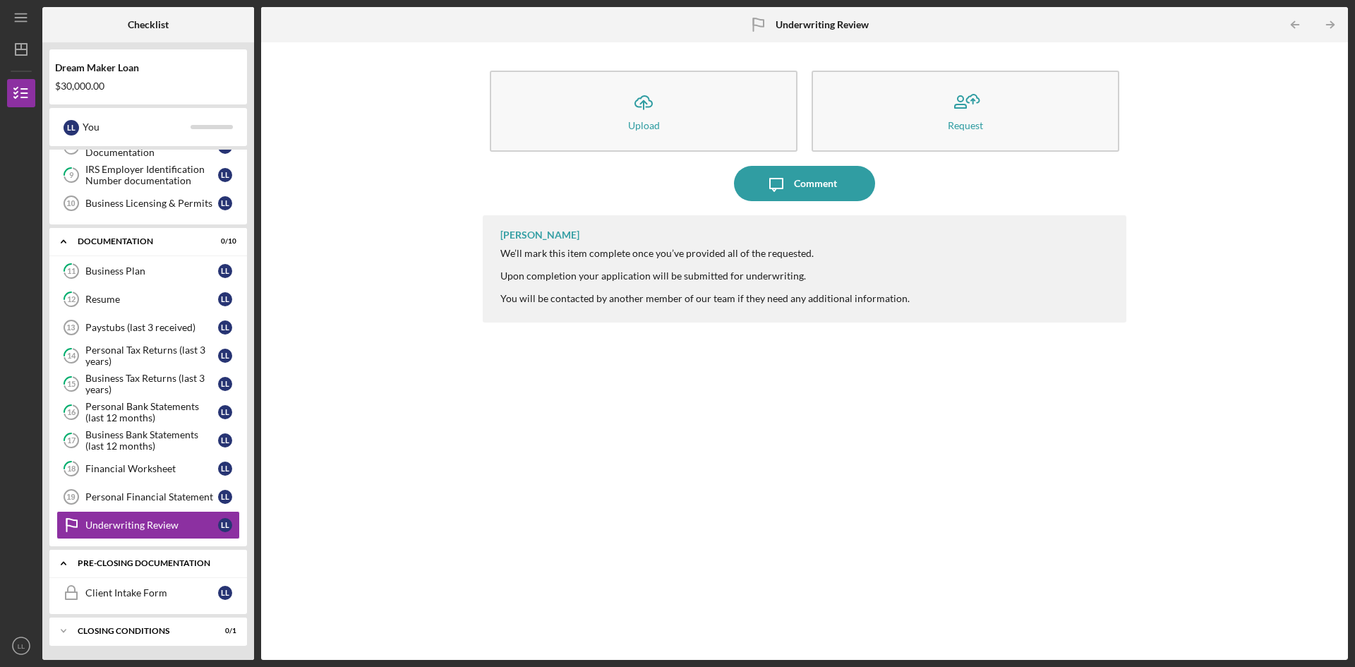
click at [96, 564] on div "Pre-Closing Documentation" at bounding box center [154, 563] width 152 height 8
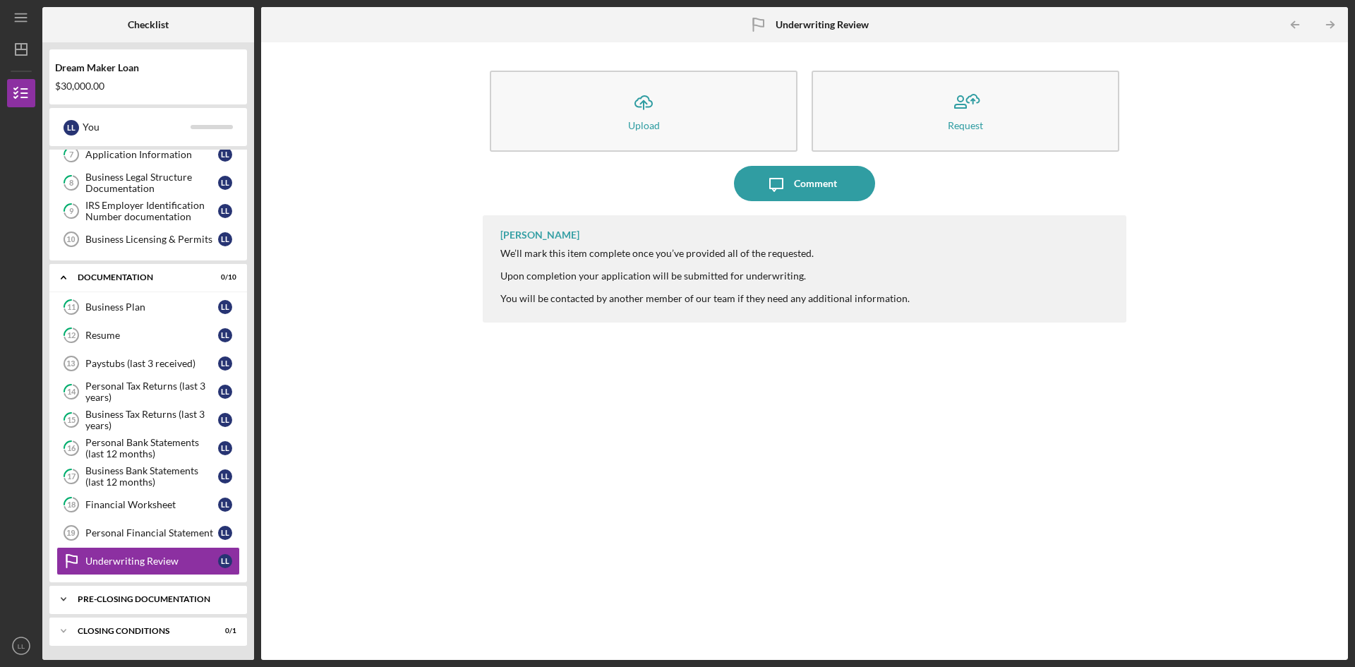
click at [96, 564] on div "Underwriting Review" at bounding box center [151, 560] width 133 height 11
click at [121, 604] on div "Icon/Expander Pre-Closing Documentation 0 / 1" at bounding box center [148, 599] width 198 height 28
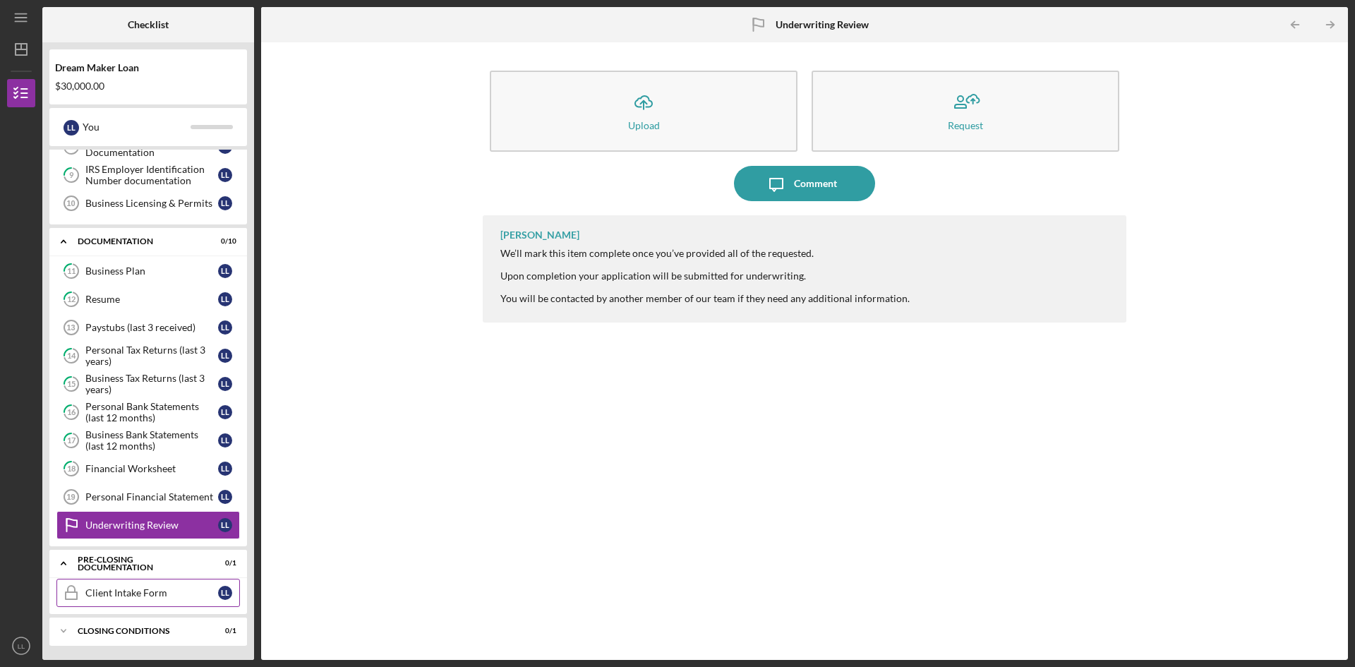
click at [126, 603] on link "Client Intake Form Client Intake Form L L" at bounding box center [147, 593] width 183 height 28
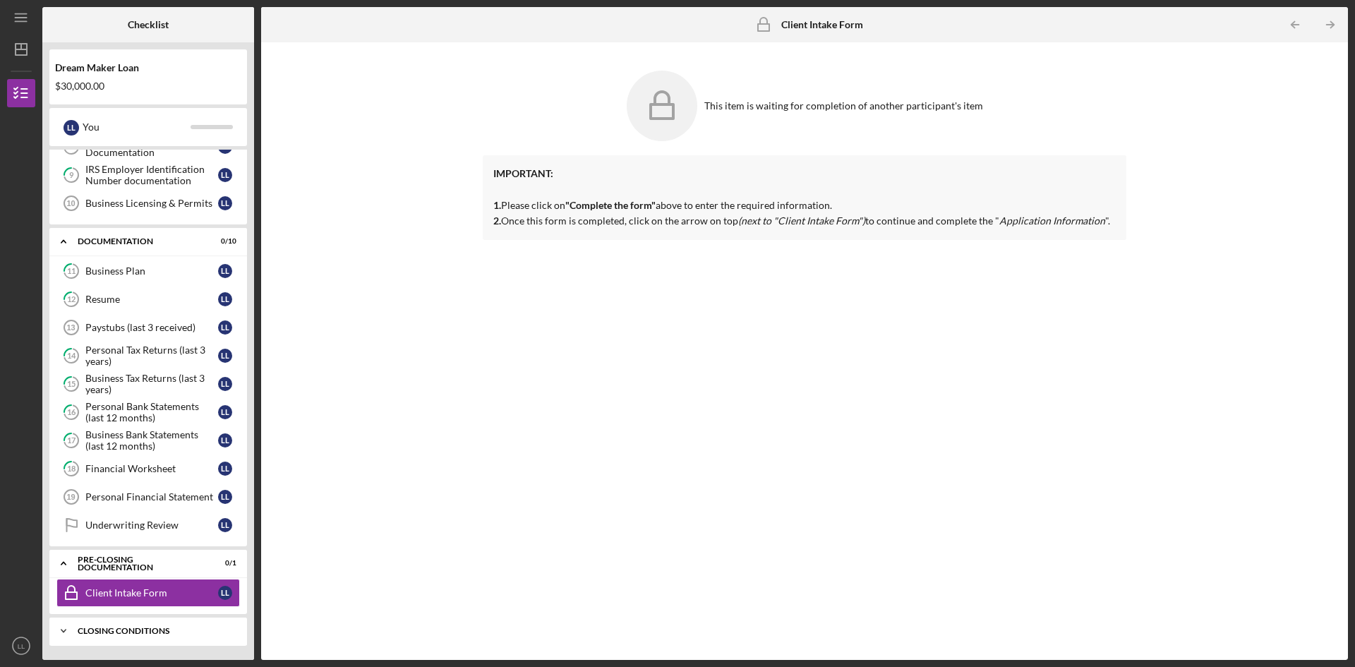
click at [121, 636] on div "Icon/Expander Closing Conditions 0 / 1" at bounding box center [148, 631] width 198 height 28
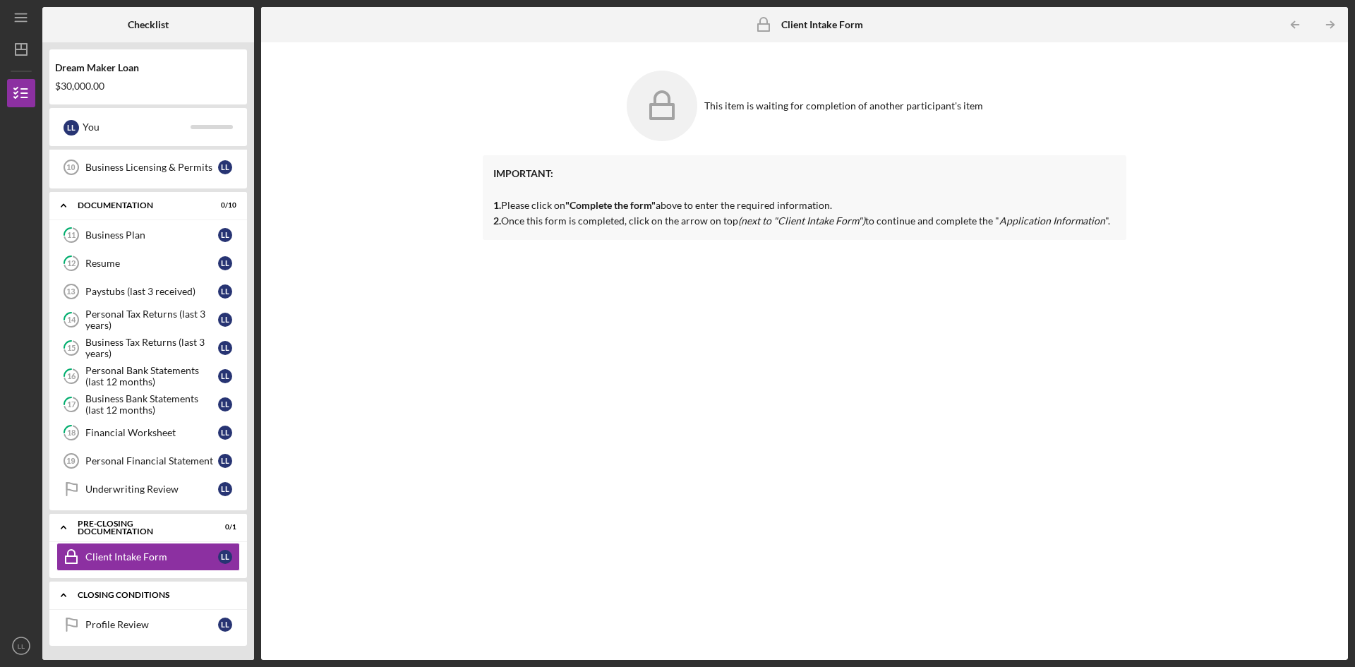
click at [133, 587] on div "Icon/Expander Closing Conditions 0 / 1" at bounding box center [148, 595] width 198 height 29
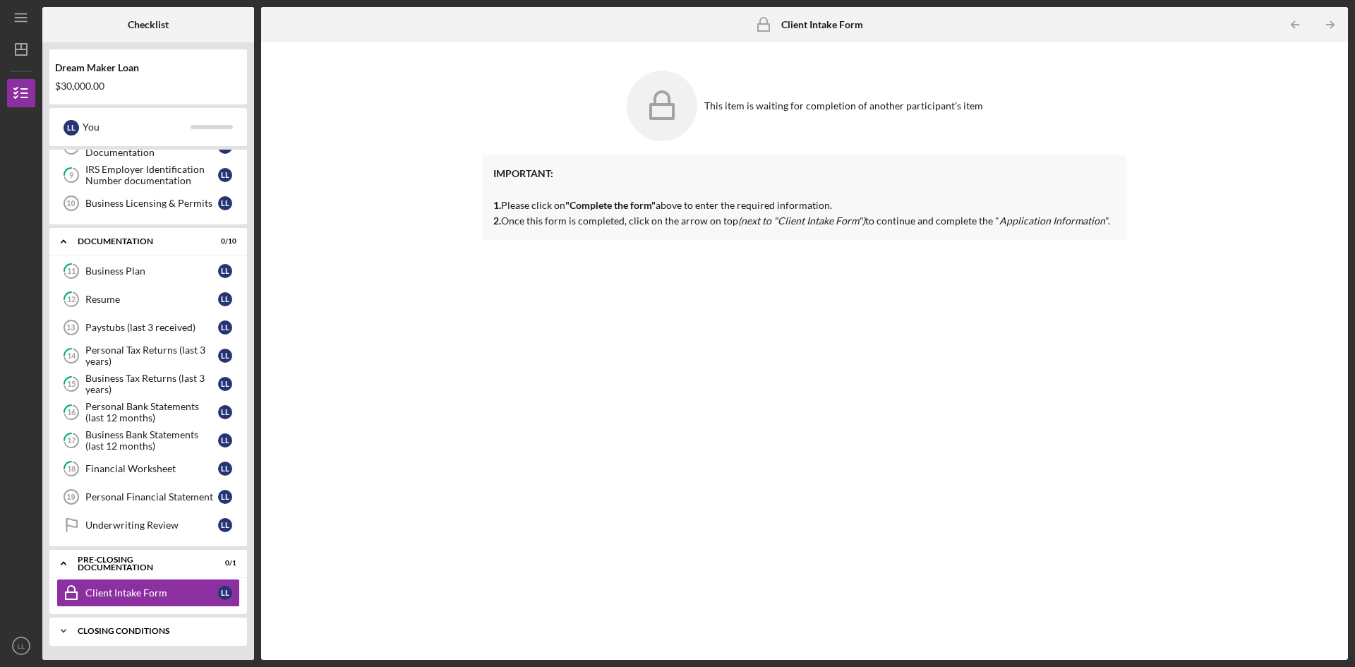
scroll to position [243, 0]
click at [138, 568] on div "Icon/Expander Pre-Closing Documentation 0 / 1" at bounding box center [148, 563] width 198 height 29
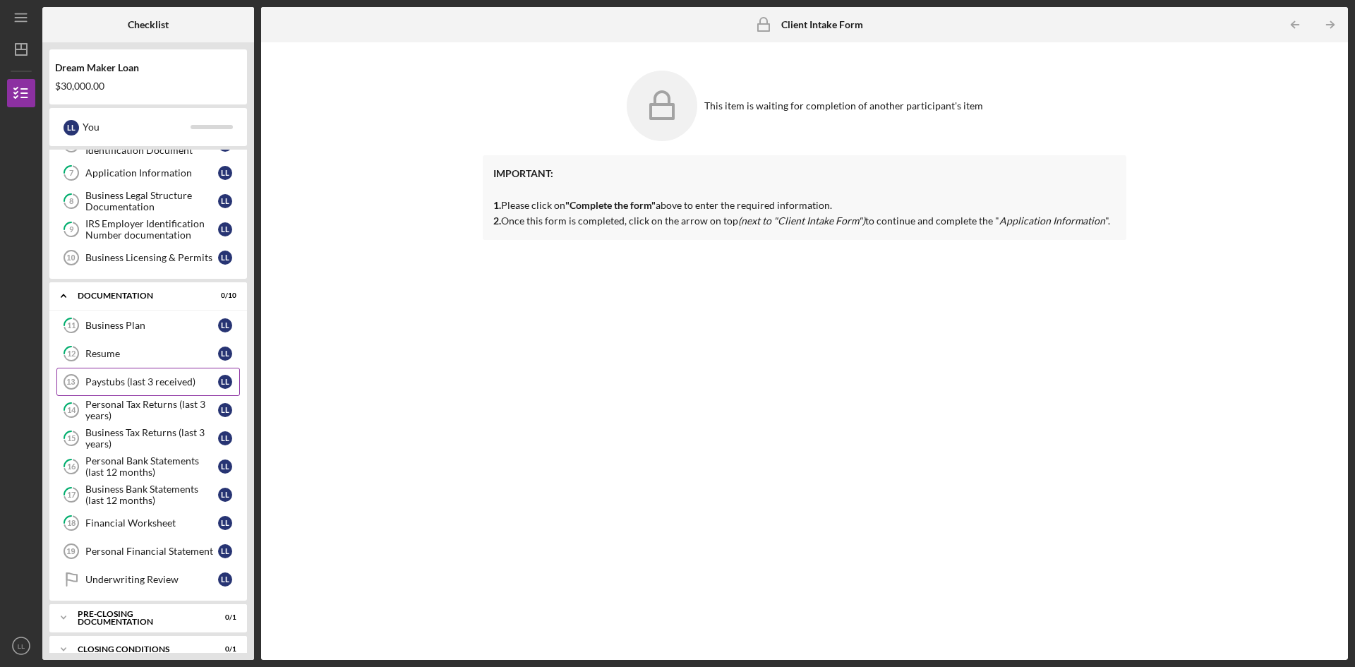
scroll to position [207, 0]
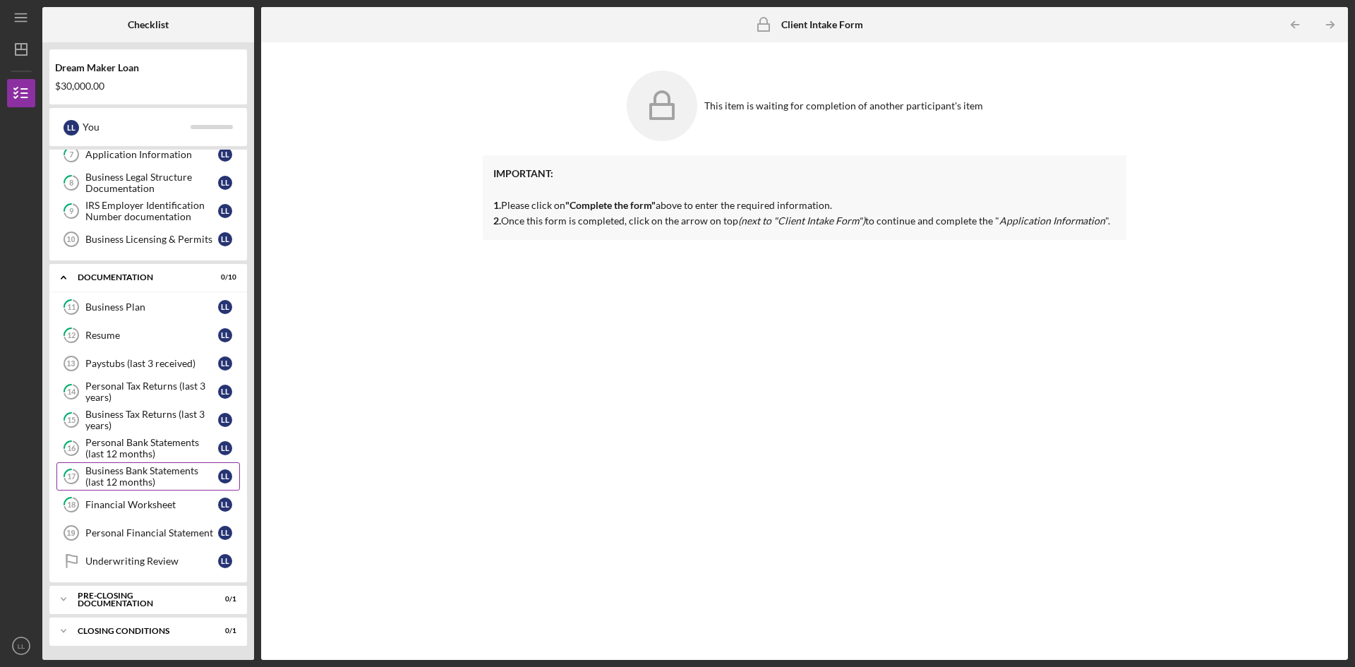
click at [104, 475] on div "Business Bank Statements (last 12 months)" at bounding box center [151, 476] width 133 height 23
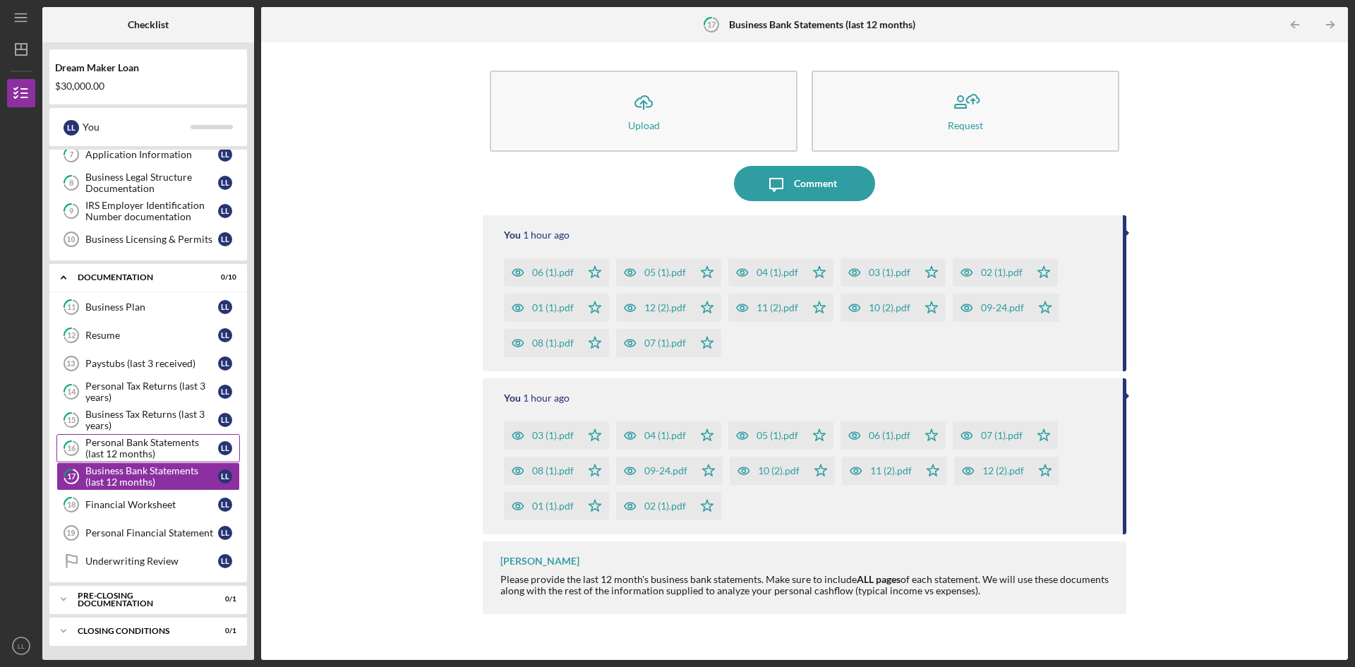
click at [113, 447] on div "Personal Bank Statements (last 12 months)" at bounding box center [151, 448] width 133 height 23
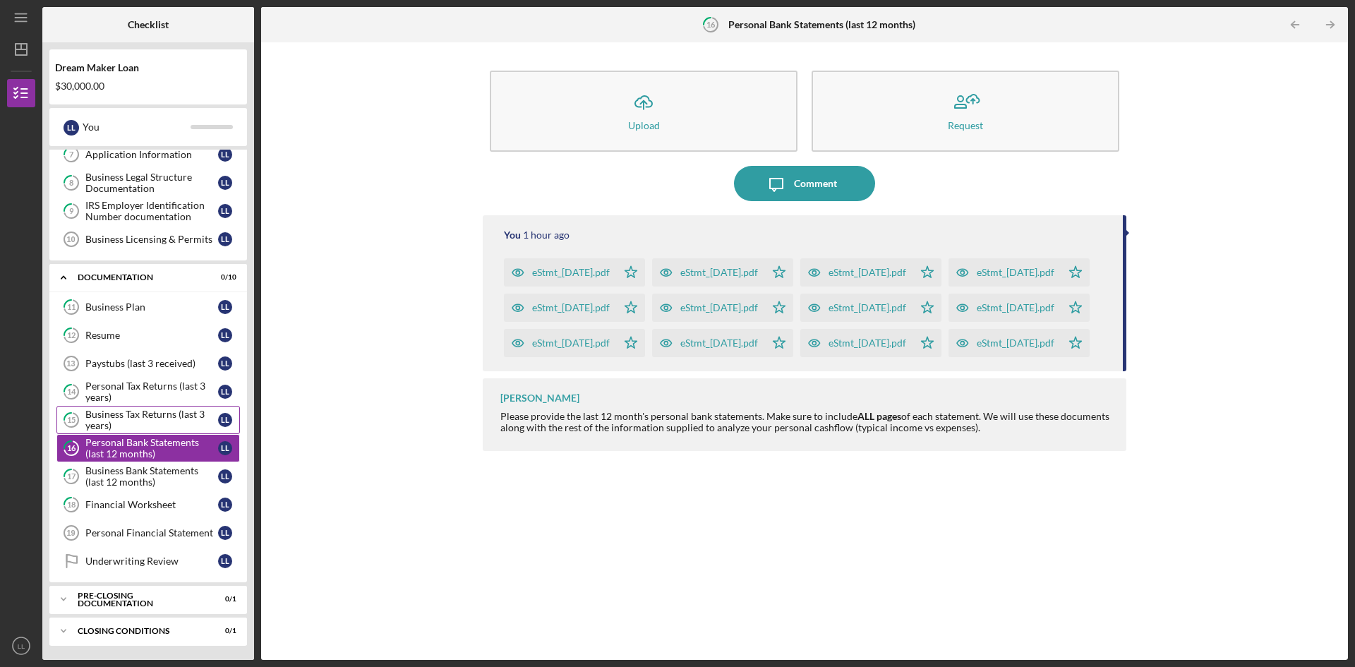
click at [120, 427] on div "Business Tax Returns (last 3 years)" at bounding box center [151, 420] width 133 height 23
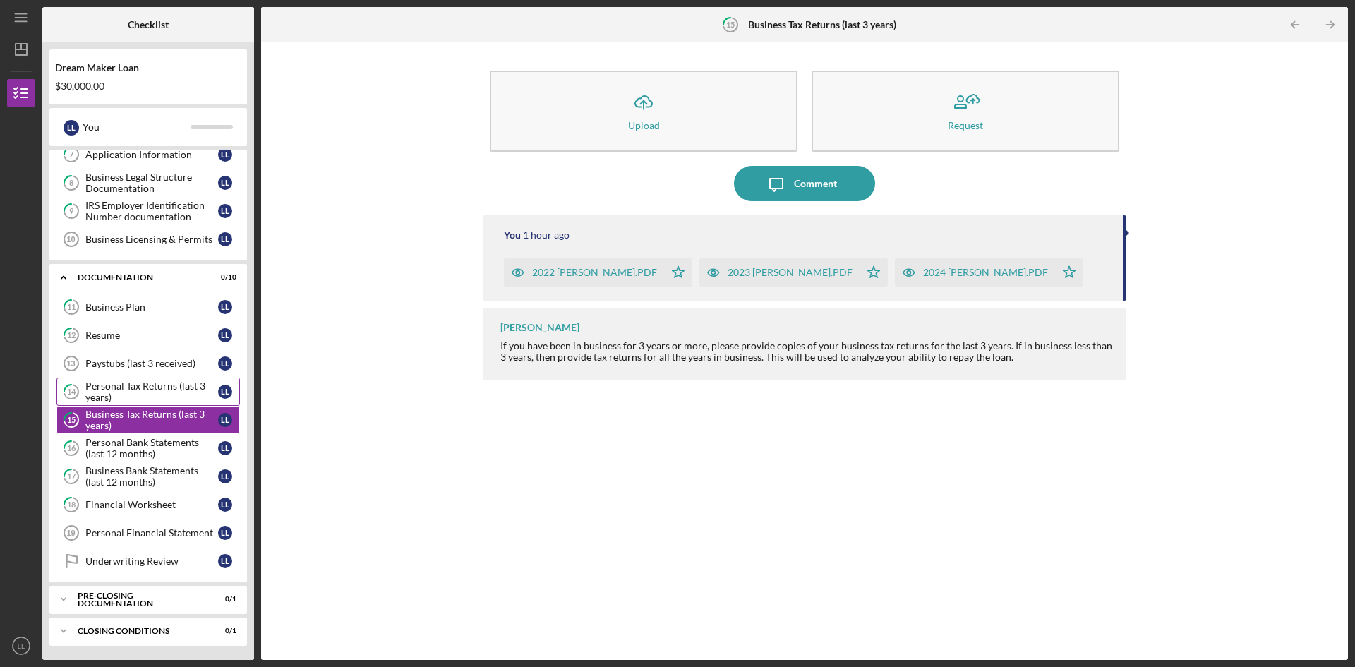
click at [124, 390] on div "Personal Tax Returns (last 3 years)" at bounding box center [151, 391] width 133 height 23
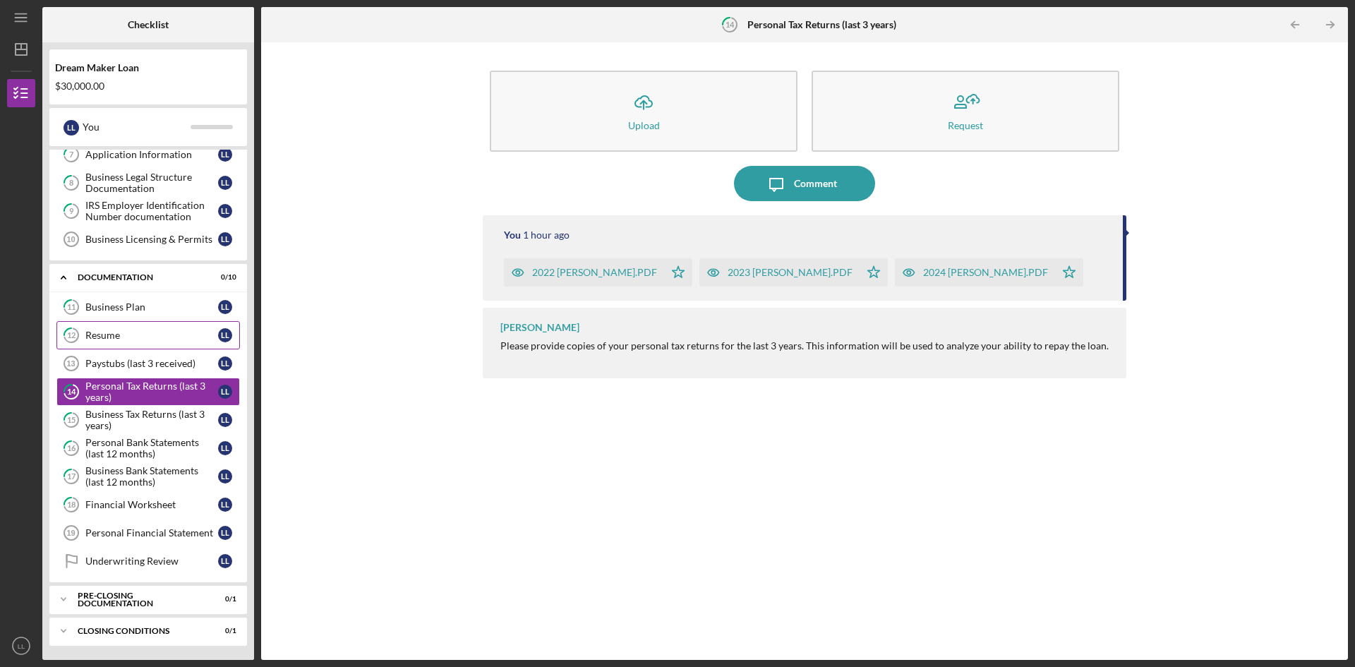
click at [130, 337] on div "Resume" at bounding box center [151, 335] width 133 height 11
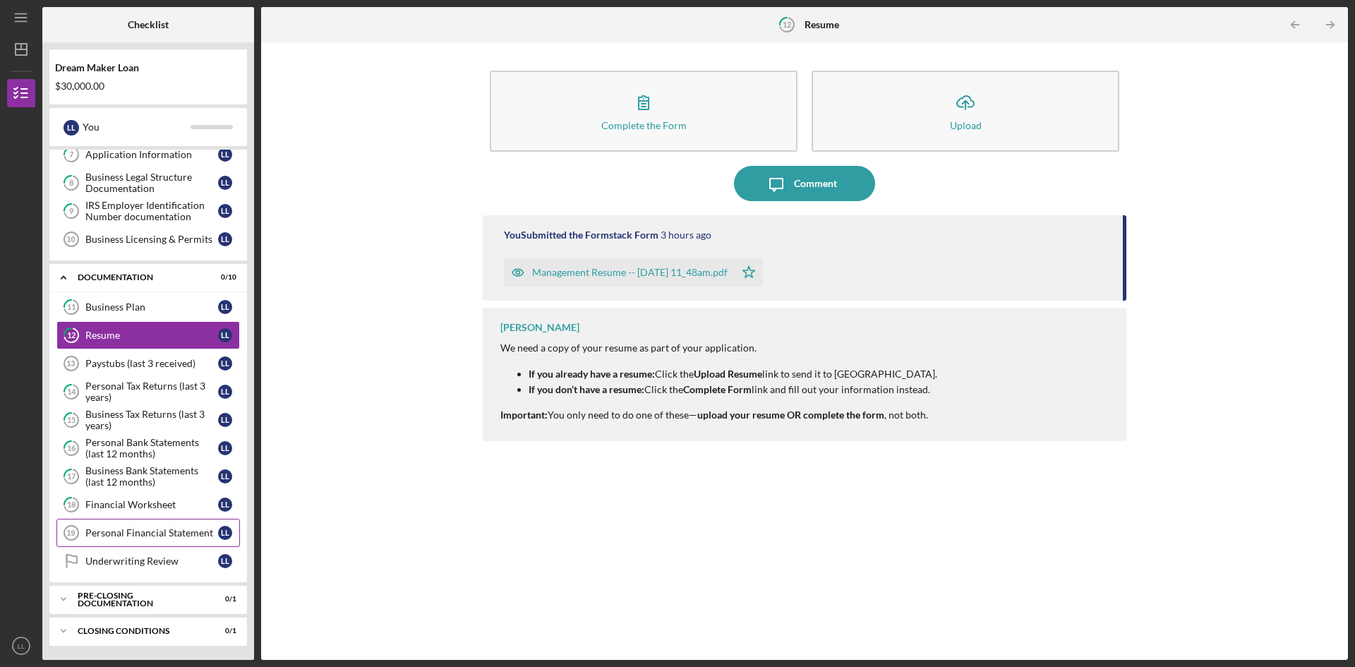
click at [108, 537] on div "Personal Financial Statement" at bounding box center [151, 532] width 133 height 11
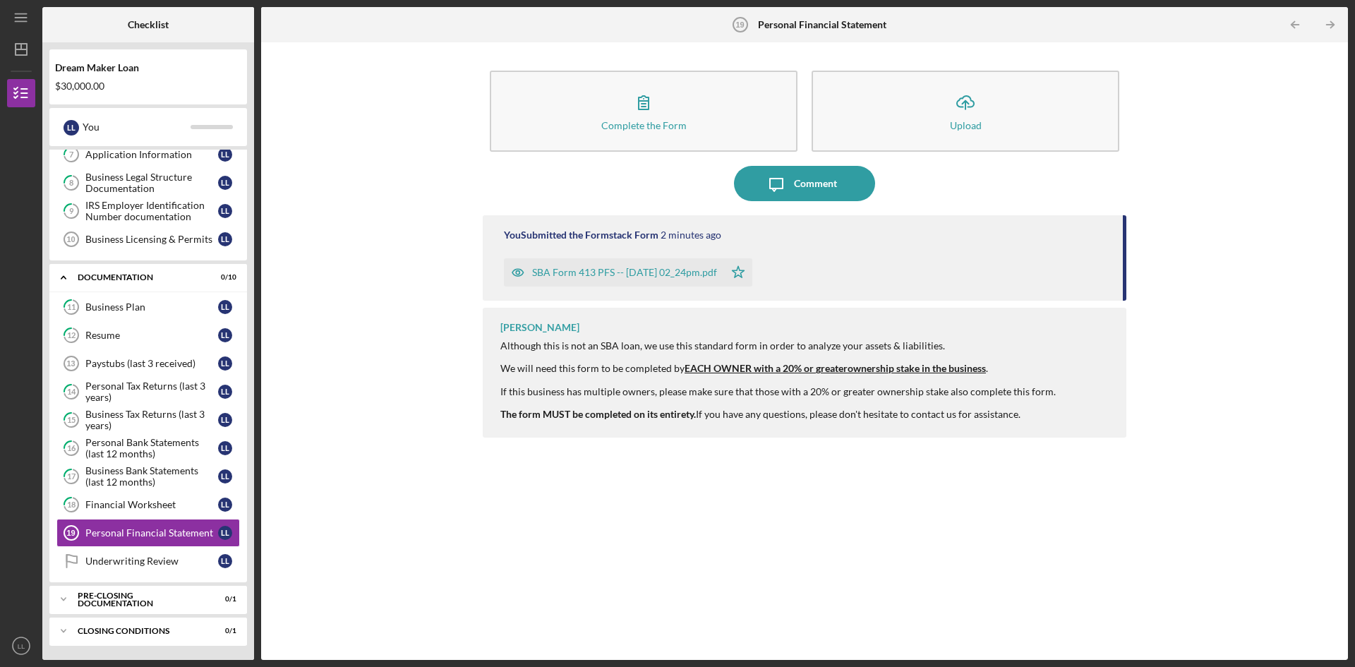
click at [653, 271] on div "SBA Form 413 PFS -- [DATE] 02_24pm.pdf" at bounding box center [624, 272] width 185 height 11
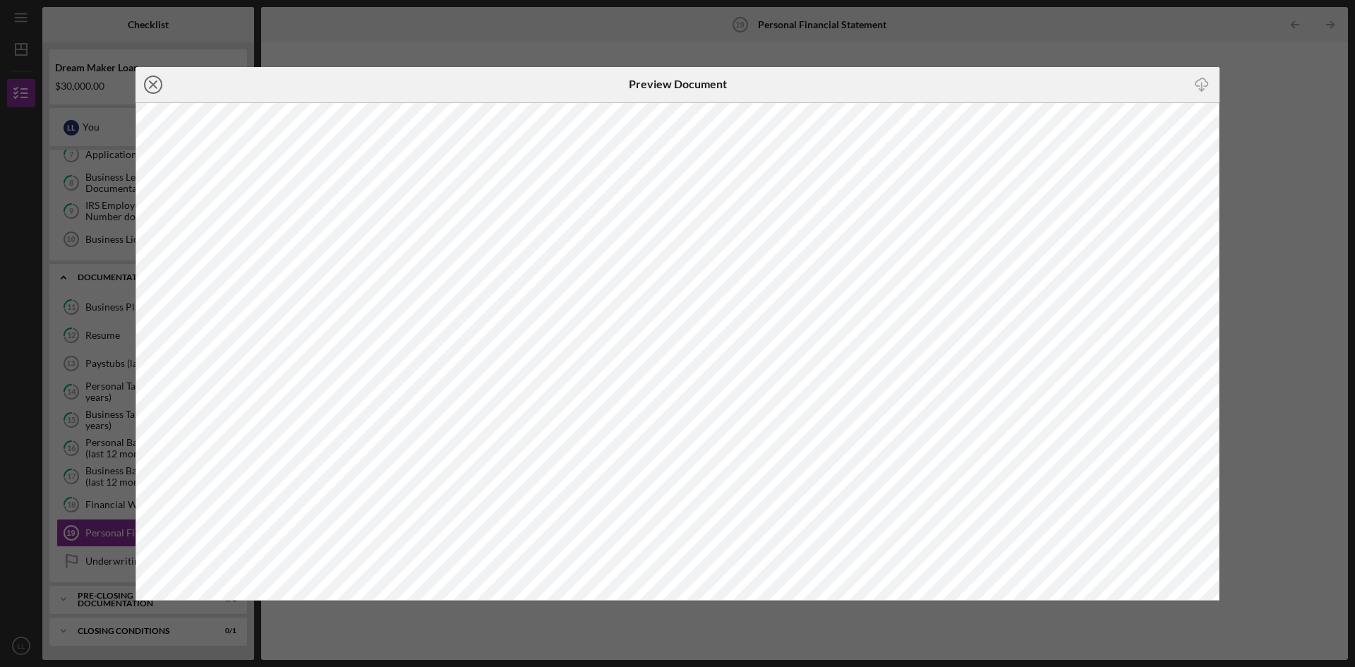
click at [151, 90] on icon "Icon/Close" at bounding box center [152, 84] width 35 height 35
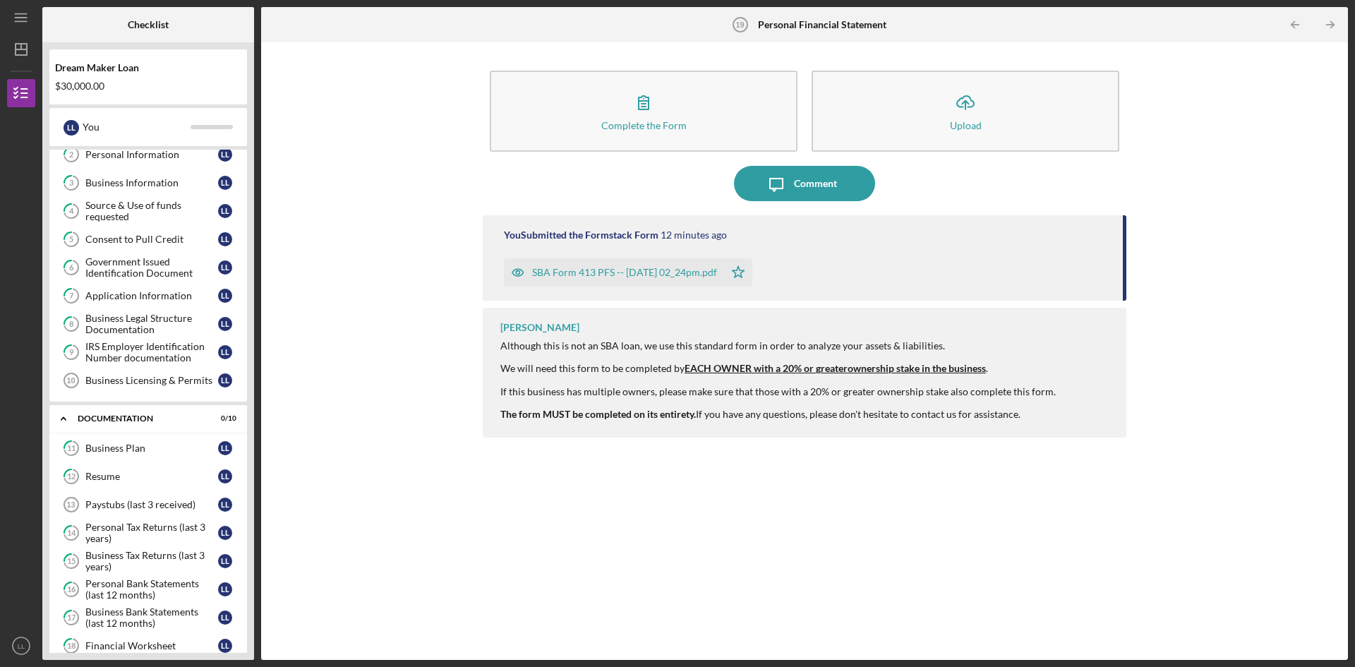
scroll to position [207, 0]
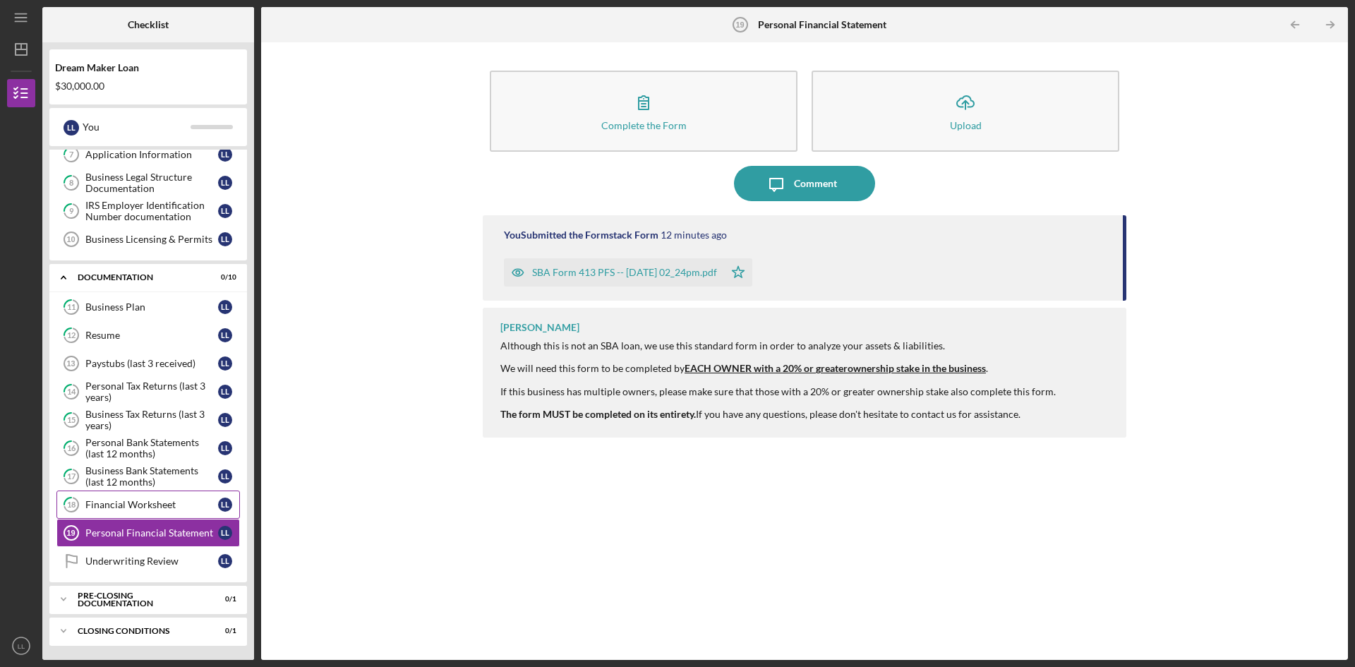
click at [139, 503] on div "Financial Worksheet" at bounding box center [151, 504] width 133 height 11
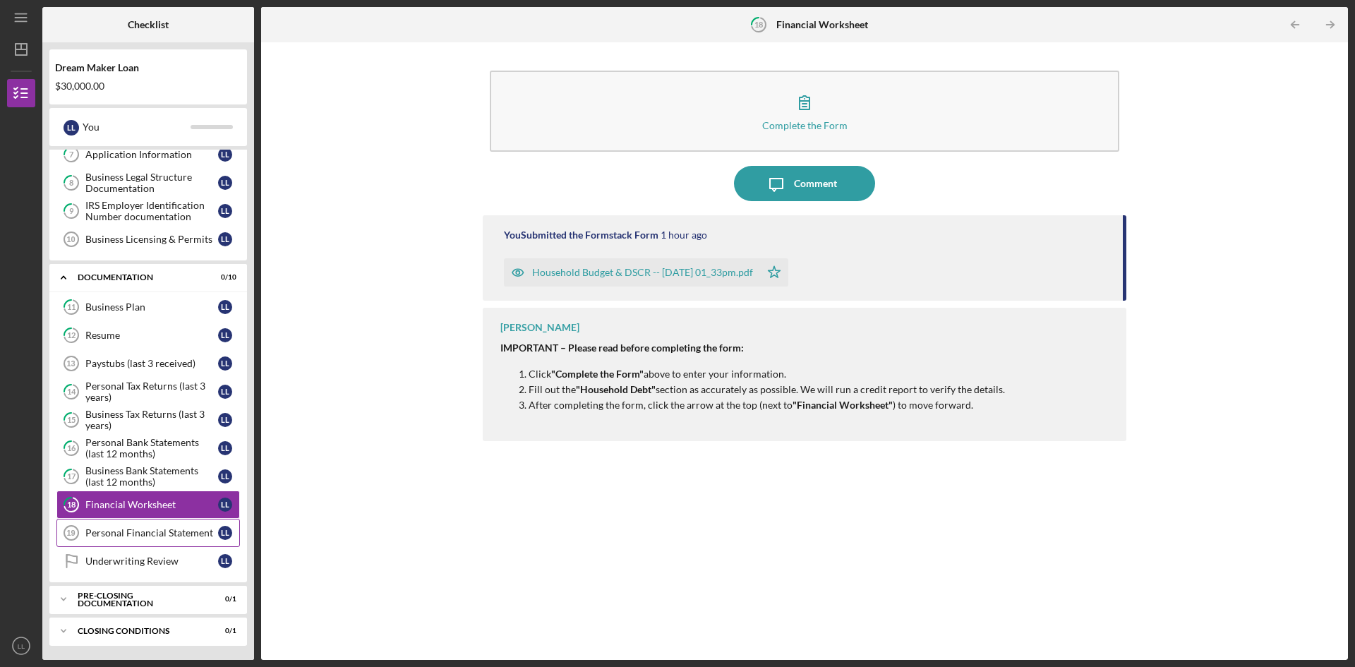
click at [115, 535] on div "Personal Financial Statement" at bounding box center [151, 532] width 133 height 11
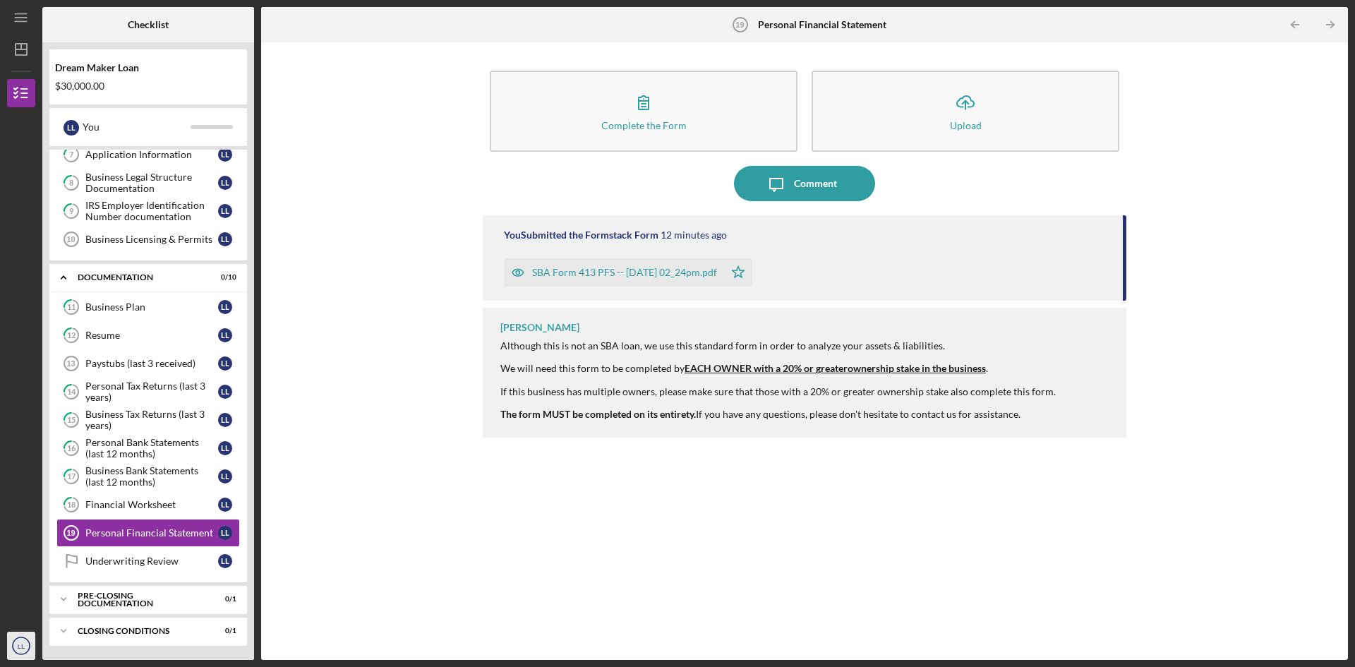
click at [20, 641] on icon "LL" at bounding box center [21, 645] width 28 height 35
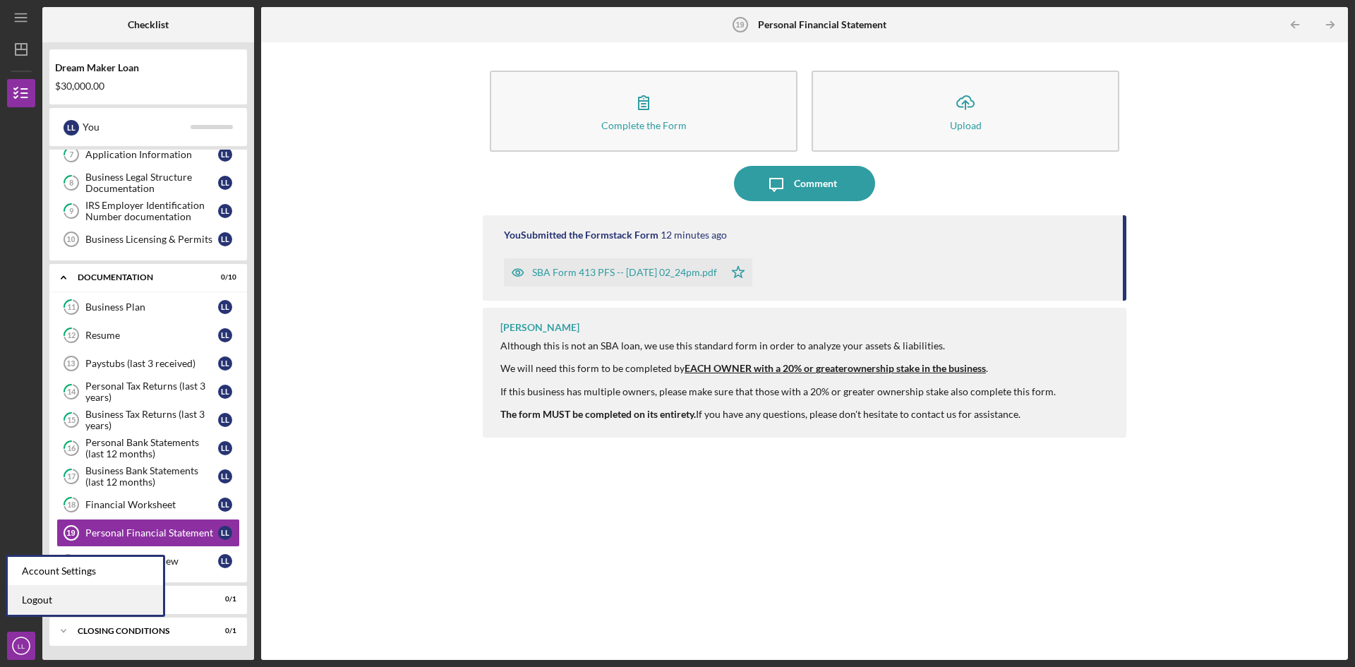
click at [40, 600] on link "Logout" at bounding box center [85, 600] width 155 height 29
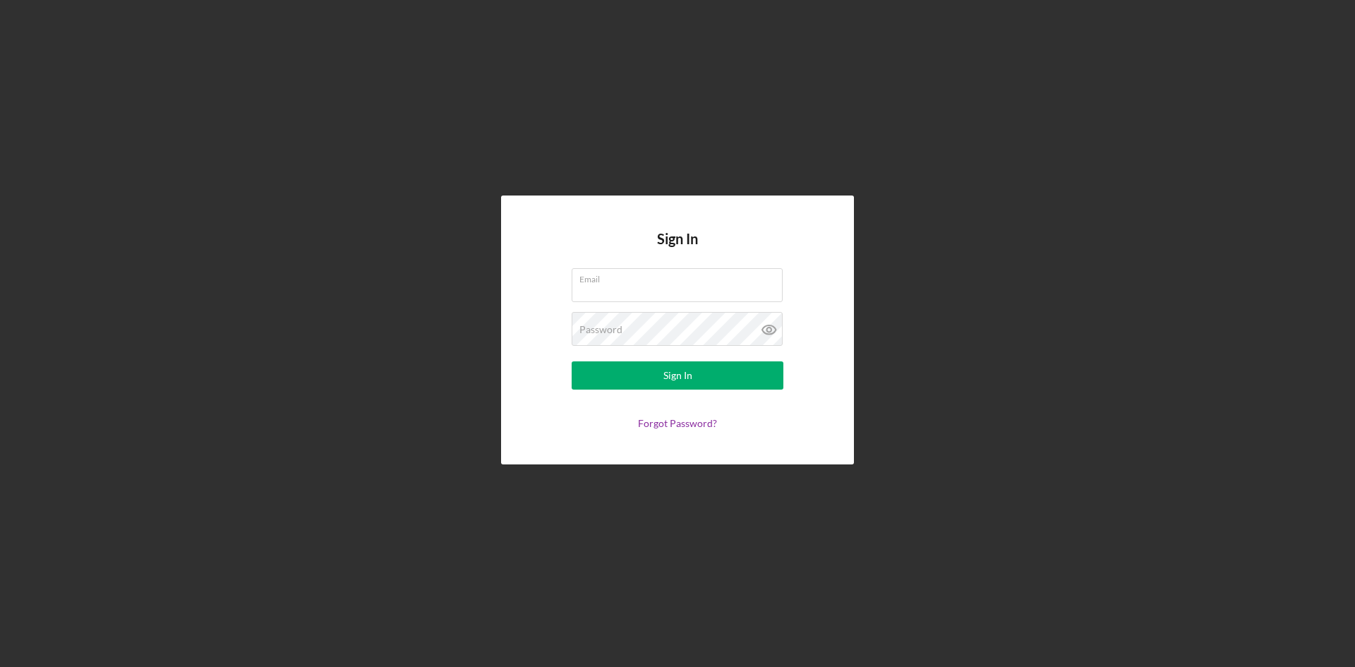
click at [654, 530] on div "Sign In Email Password Sign In Forgot Password?" at bounding box center [677, 330] width 1341 height 660
